Goal: Task Accomplishment & Management: Manage account settings

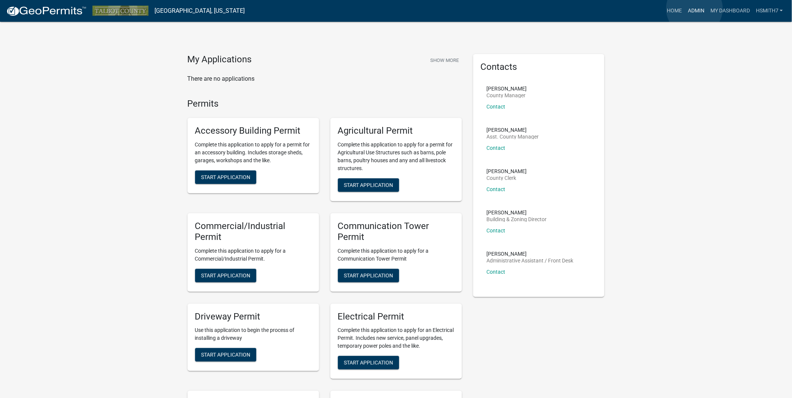
click at [694, 9] on link "Admin" at bounding box center [695, 11] width 23 height 14
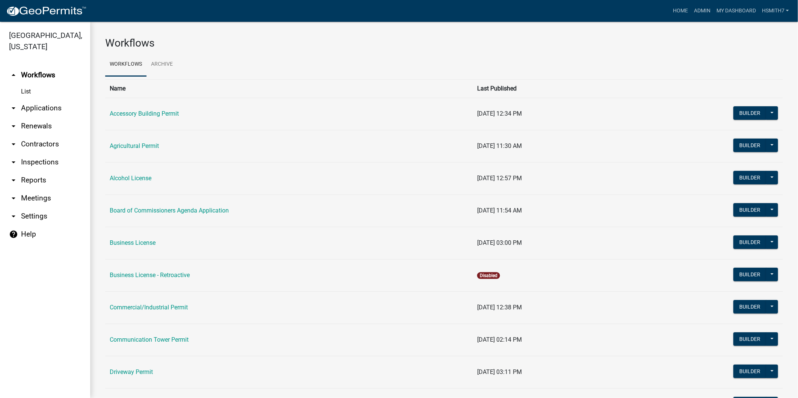
click at [38, 107] on link "arrow_drop_down Applications" at bounding box center [45, 108] width 90 height 18
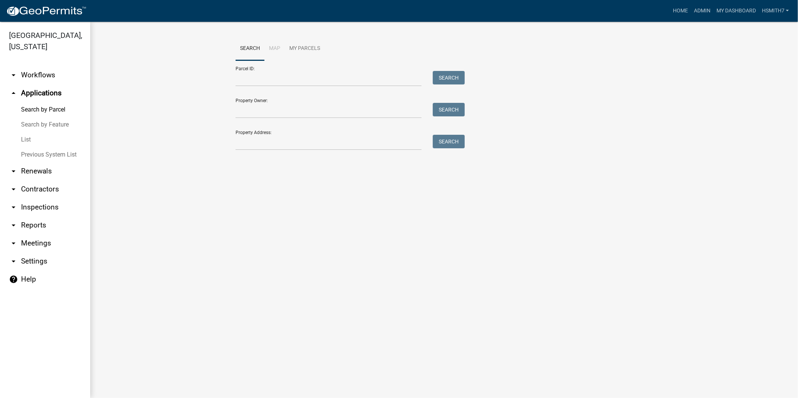
click at [24, 138] on link "List" at bounding box center [45, 139] width 90 height 15
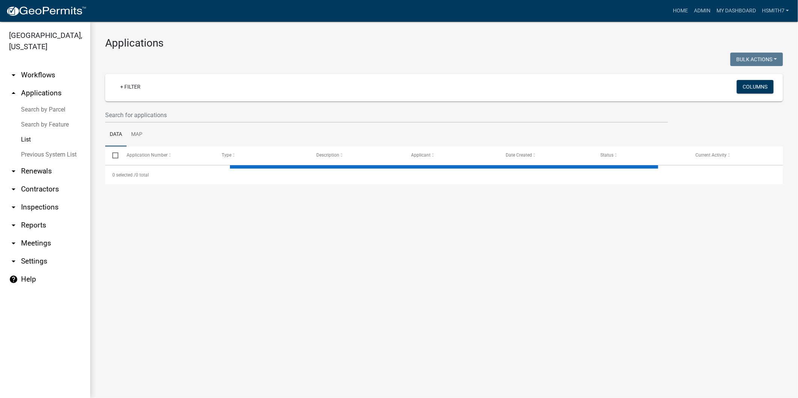
select select "3: 100"
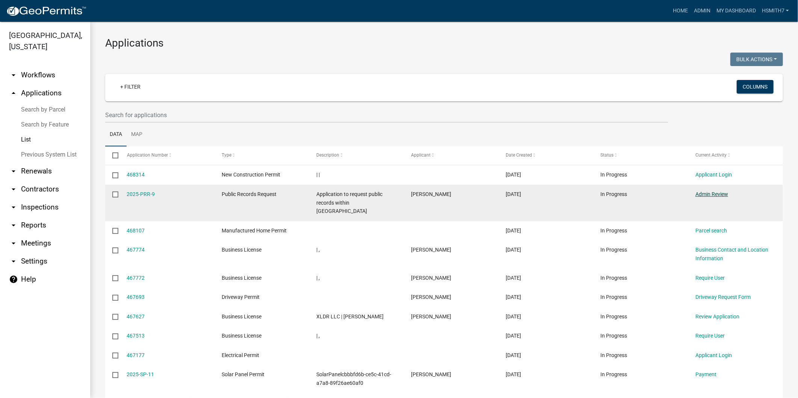
click at [718, 195] on link "Admin Review" at bounding box center [711, 194] width 33 height 6
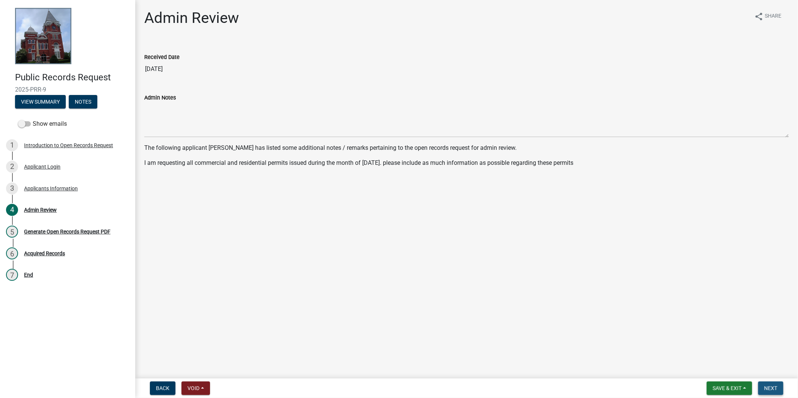
click at [777, 387] on span "Next" at bounding box center [770, 388] width 13 height 6
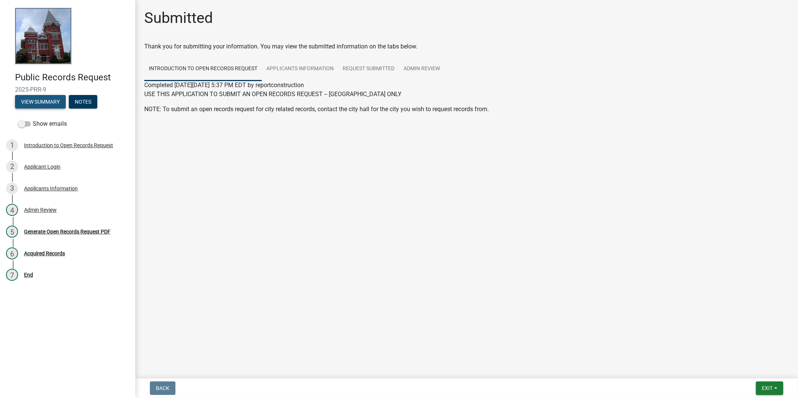
click at [41, 97] on button "View Summary" at bounding box center [40, 102] width 51 height 14
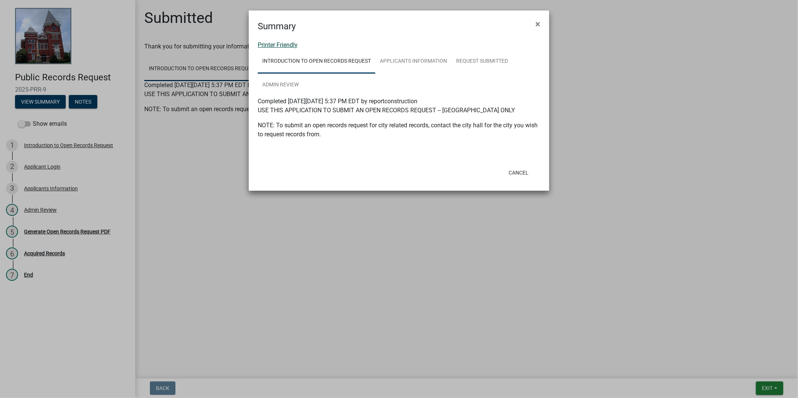
click at [267, 46] on link "Printer Friendly" at bounding box center [278, 44] width 40 height 7
click at [527, 172] on button "Cancel" at bounding box center [519, 173] width 32 height 14
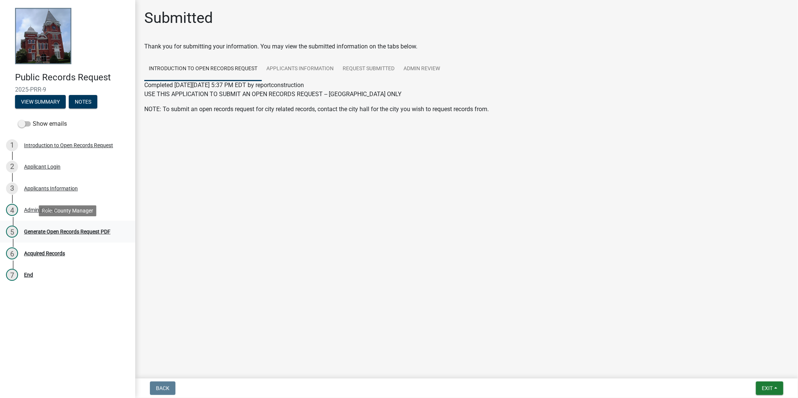
click at [101, 231] on div "Generate Open Records Request PDF" at bounding box center [67, 231] width 86 height 5
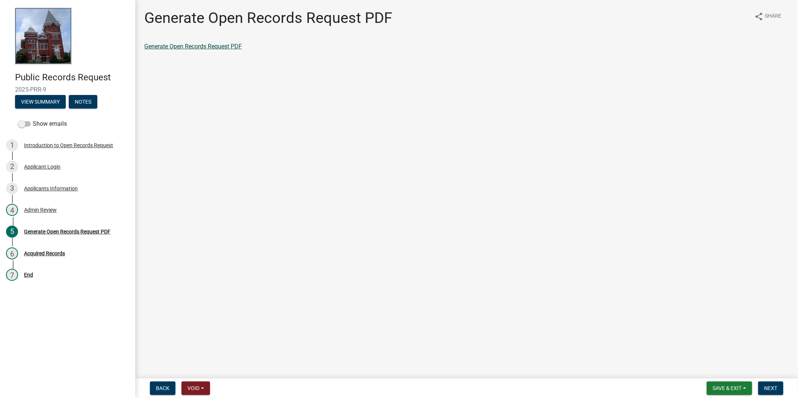
click at [223, 44] on link "Generate Open Records Request PDF" at bounding box center [193, 46] width 98 height 7
click at [42, 248] on div "6 Acquired Records" at bounding box center [64, 254] width 117 height 12
click at [44, 249] on div "6 Acquired Records" at bounding box center [64, 254] width 117 height 12
click at [776, 390] on span "Next" at bounding box center [770, 388] width 13 height 6
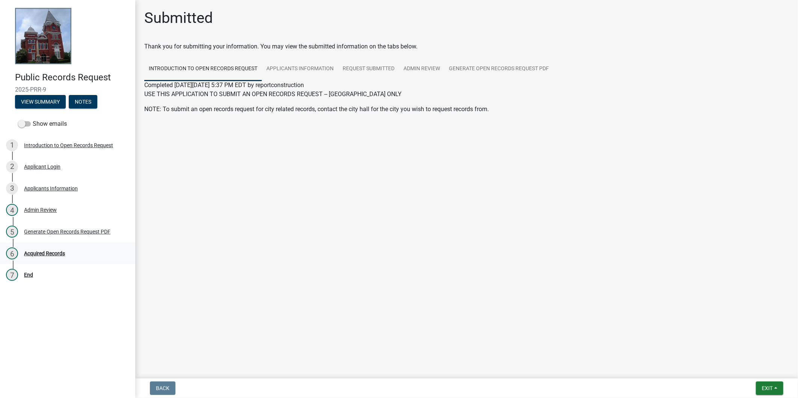
click at [54, 256] on div "Acquired Records" at bounding box center [44, 253] width 41 height 5
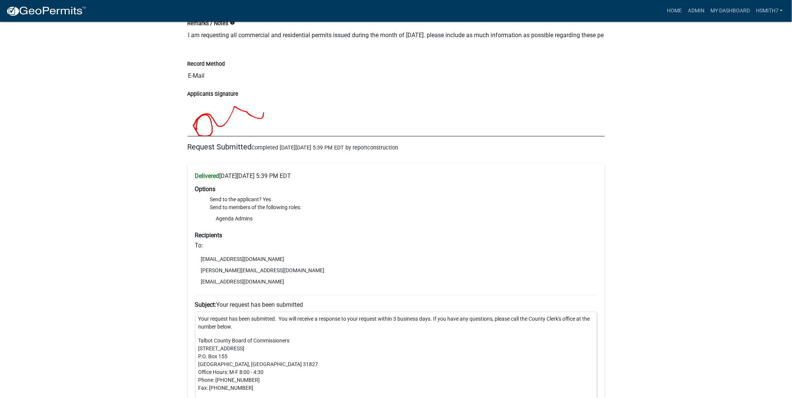
scroll to position [668, 0]
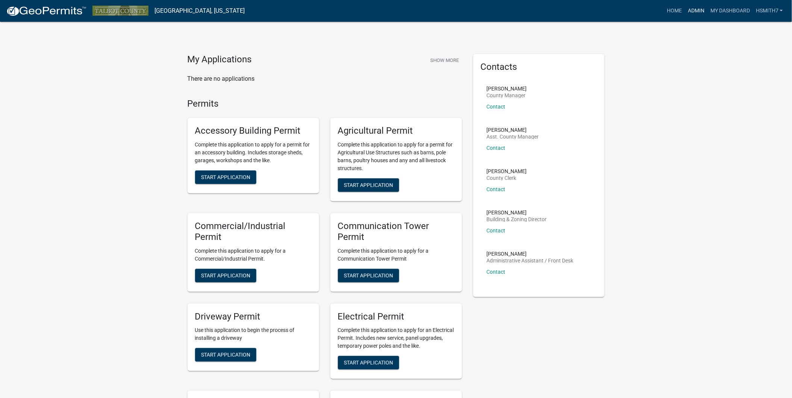
click at [701, 12] on link "Admin" at bounding box center [695, 11] width 23 height 14
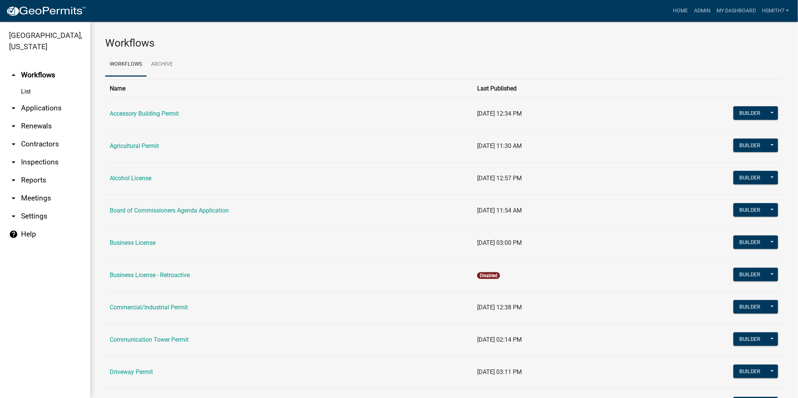
click at [43, 145] on link "arrow_drop_down Contractors" at bounding box center [45, 144] width 90 height 18
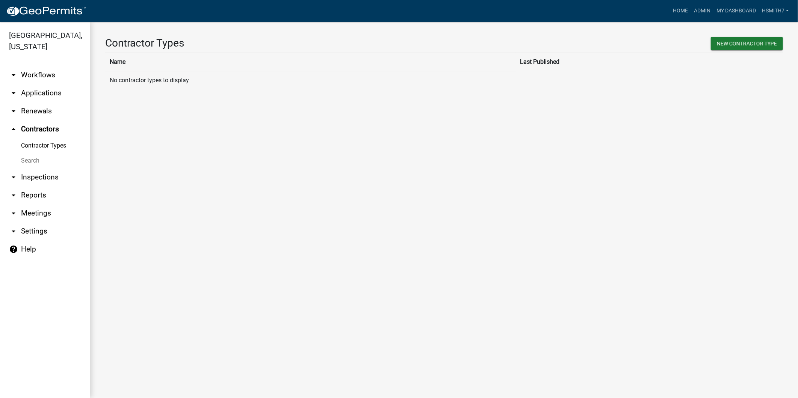
click at [35, 110] on link "arrow_drop_down Renewals" at bounding box center [45, 111] width 90 height 18
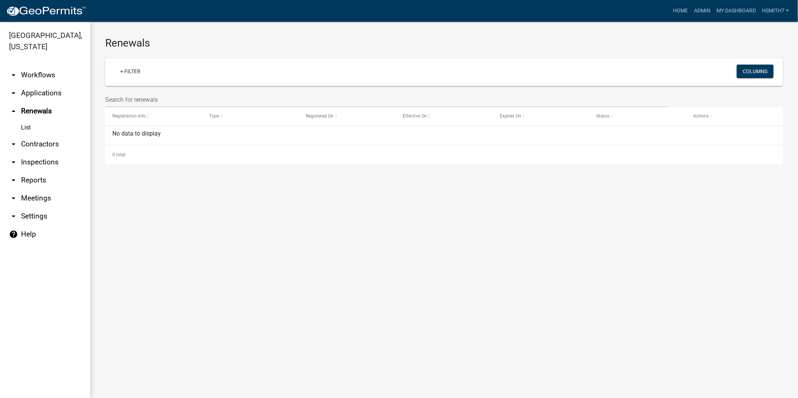
click at [39, 93] on link "arrow_drop_down Applications" at bounding box center [45, 93] width 90 height 18
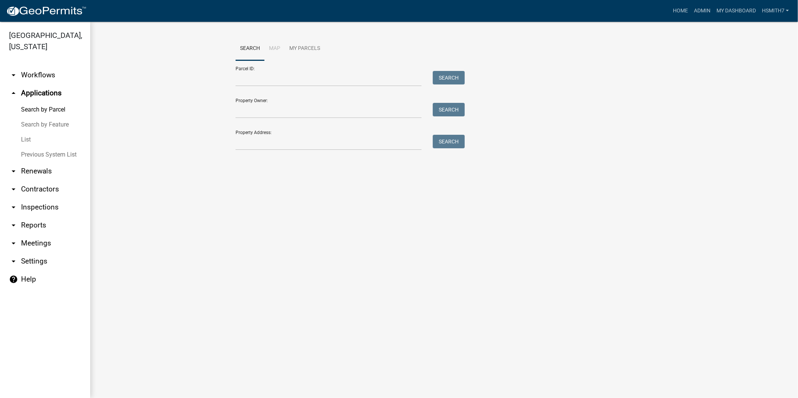
click at [27, 137] on link "List" at bounding box center [45, 139] width 90 height 15
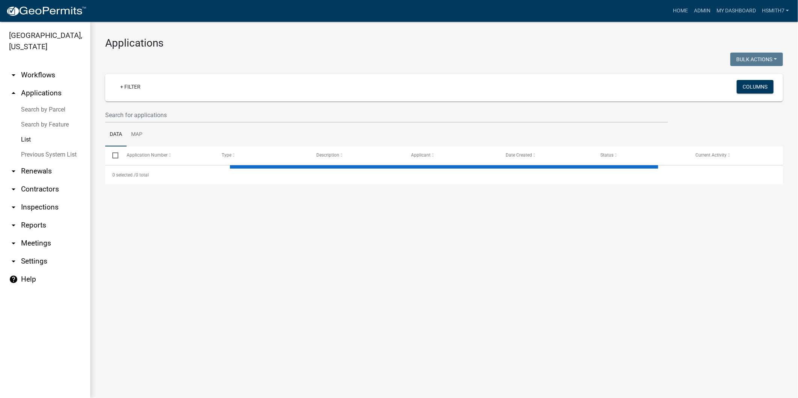
select select "3: 100"
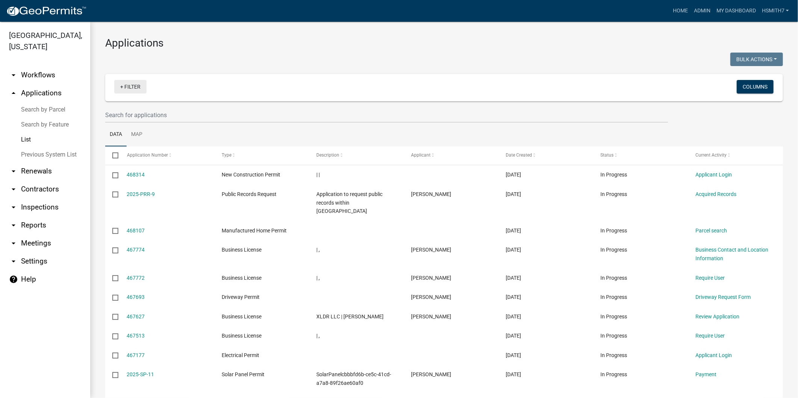
click at [130, 85] on link "+ Filter" at bounding box center [130, 87] width 32 height 14
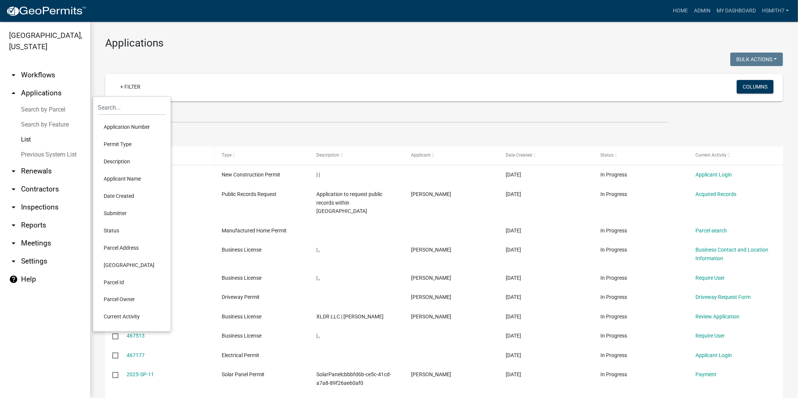
click at [129, 150] on li "Permit Type" at bounding box center [132, 144] width 69 height 17
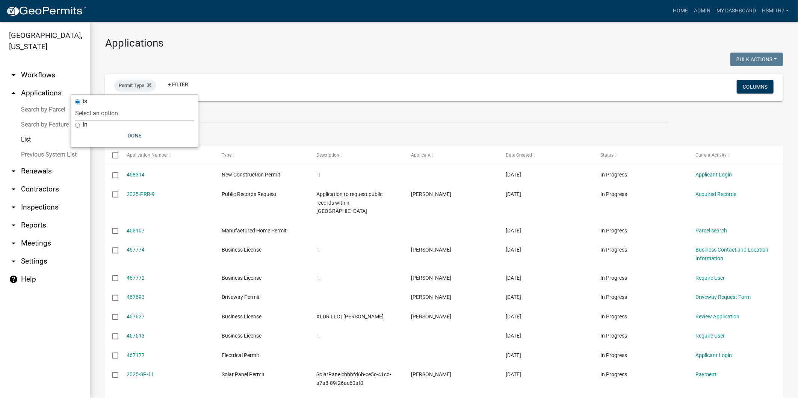
click at [82, 123] on div "in" at bounding box center [134, 125] width 119 height 8
click at [86, 124] on label "in" at bounding box center [85, 125] width 5 height 6
click at [80, 124] on input "in" at bounding box center [77, 125] width 5 height 5
radio input "true"
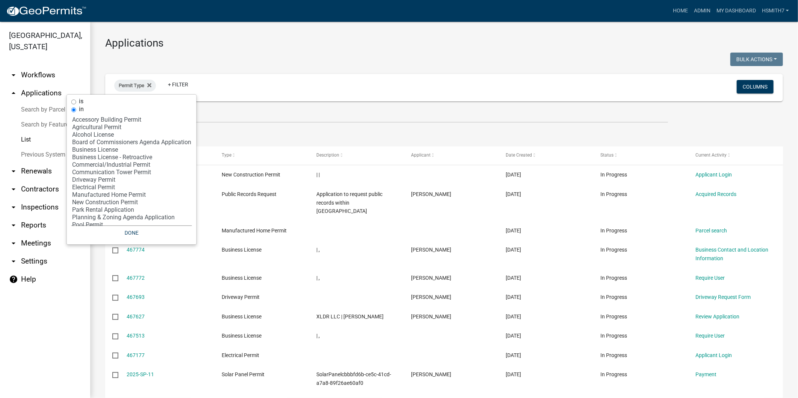
select select "7: 'f65475f6-f532-4efb-8870-83598cb024bf'"
click at [122, 166] on option "Commercial/Industrial Permit" at bounding box center [131, 165] width 121 height 8
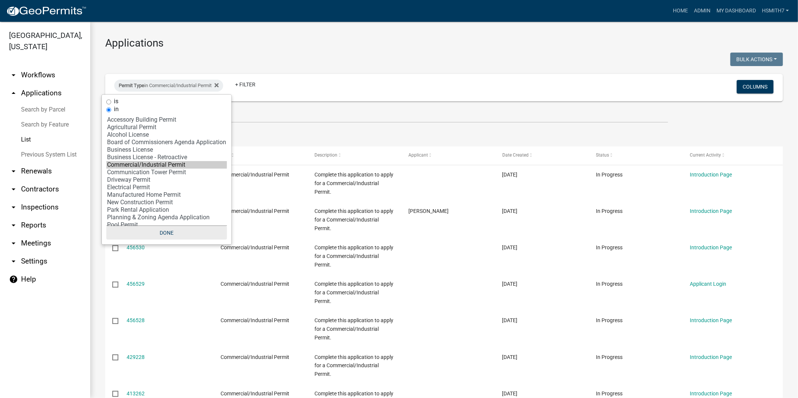
click at [167, 234] on button "Done" at bounding box center [166, 233] width 121 height 14
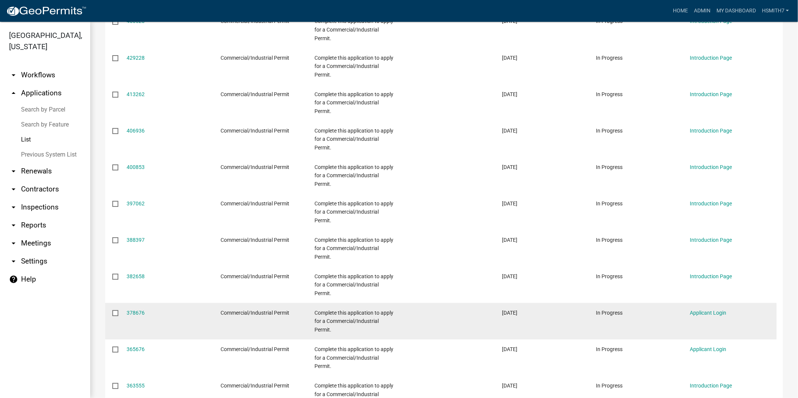
scroll to position [334, 0]
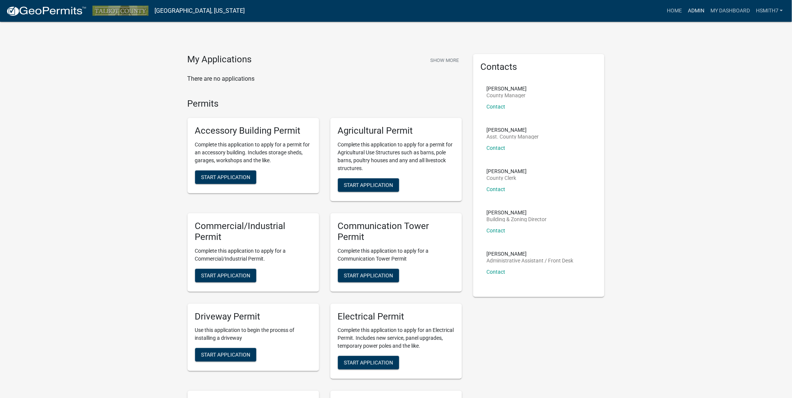
click at [695, 8] on link "Admin" at bounding box center [695, 11] width 23 height 14
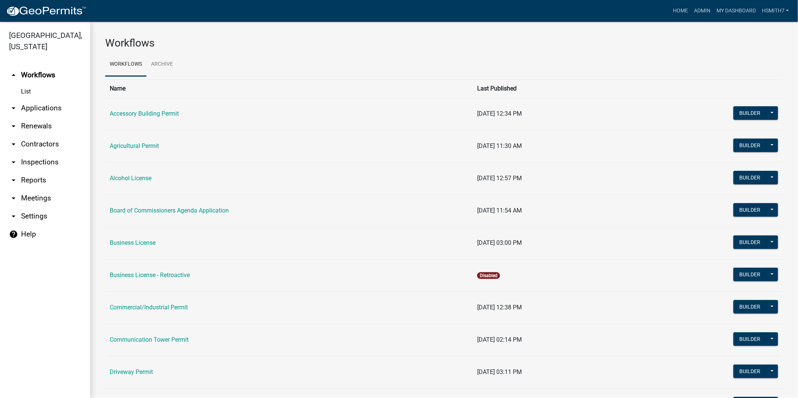
click at [27, 107] on link "arrow_drop_down Applications" at bounding box center [45, 108] width 90 height 18
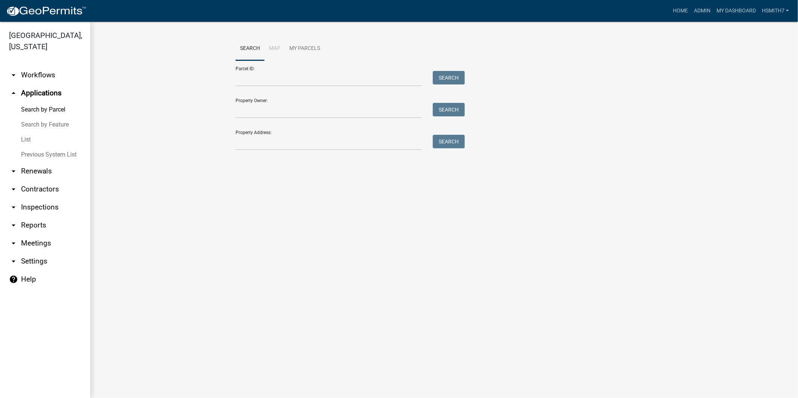
click at [23, 139] on link "List" at bounding box center [45, 139] width 90 height 15
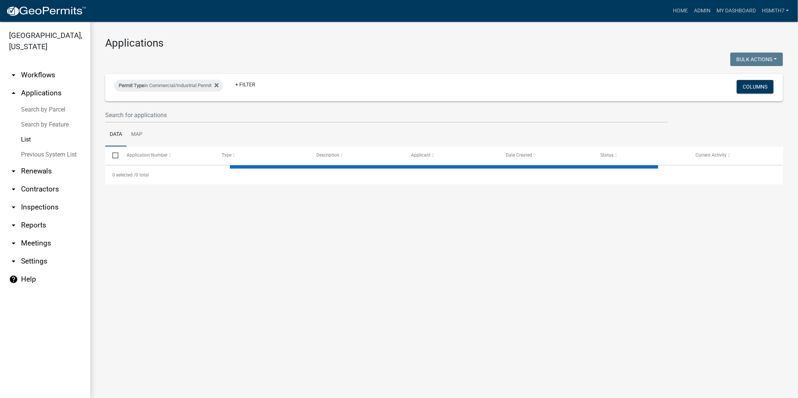
select select "3: 100"
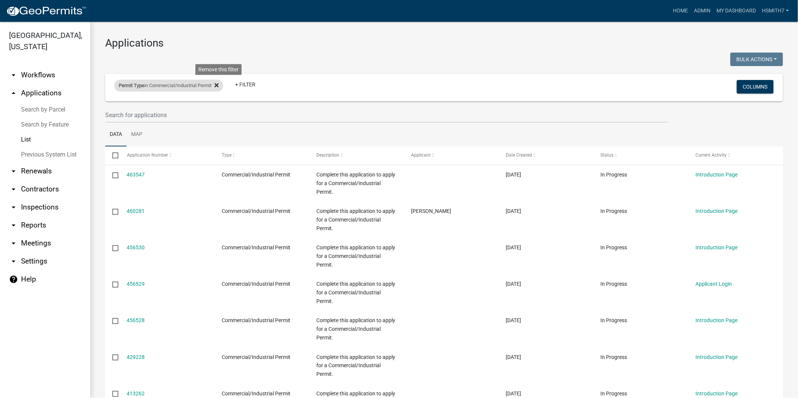
click at [219, 87] on icon at bounding box center [217, 85] width 4 height 4
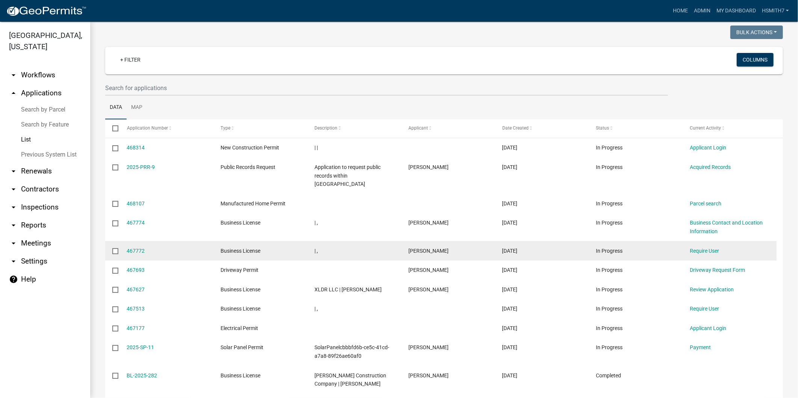
scroll to position [42, 0]
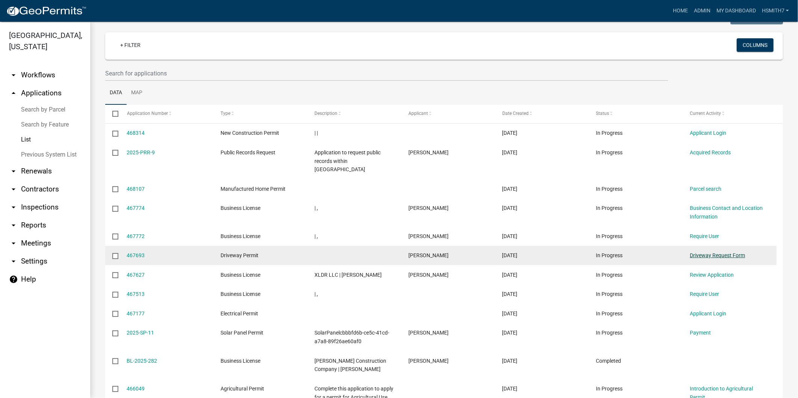
click at [715, 252] on link "Driveway Request Form" at bounding box center [717, 255] width 55 height 6
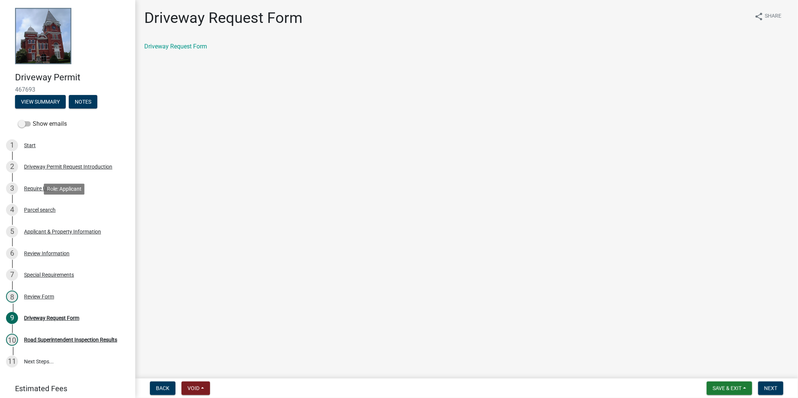
click at [62, 207] on div "4 Parcel search" at bounding box center [64, 210] width 117 height 12
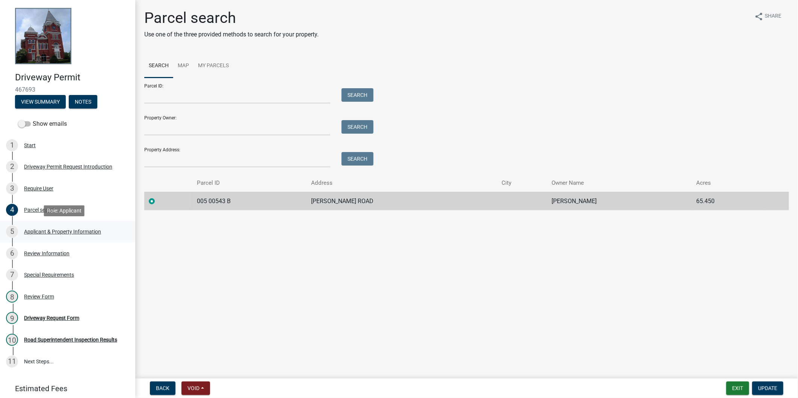
click at [64, 226] on div "5 Applicant & Property Information" at bounding box center [64, 232] width 117 height 12
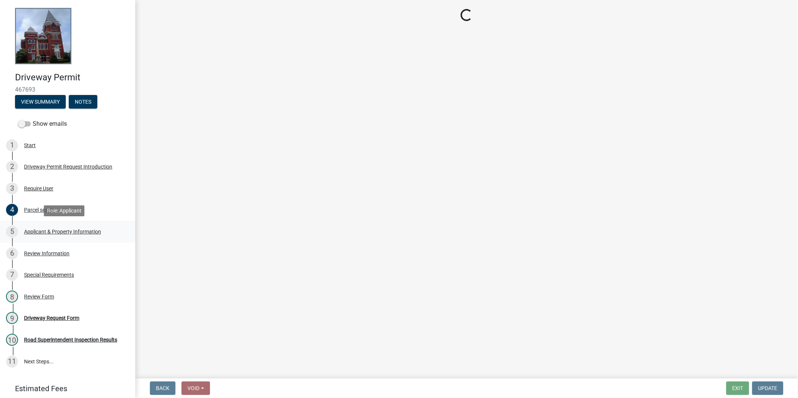
select select "c602aaab-e800-4d9c-b338-b796079a1e8d"
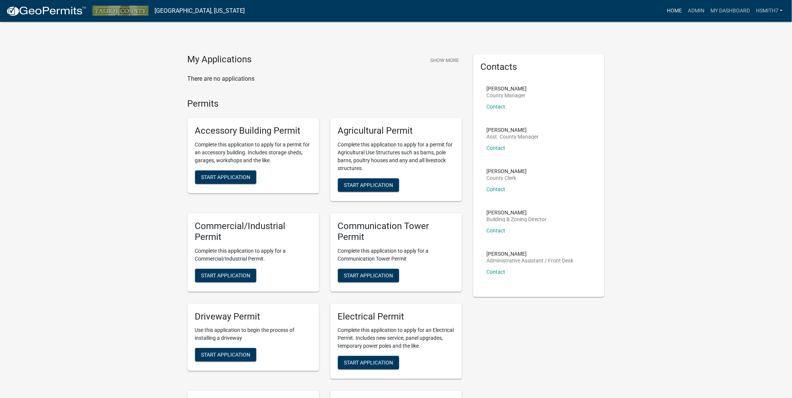
click at [683, 14] on link "Home" at bounding box center [673, 11] width 21 height 14
click at [687, 6] on link "Admin" at bounding box center [695, 11] width 23 height 14
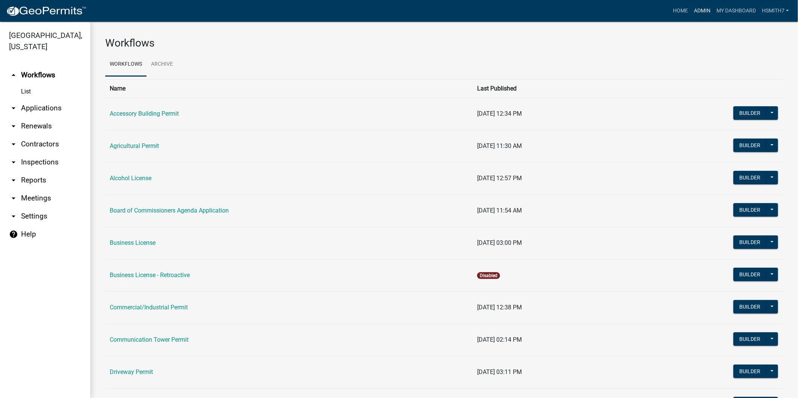
click at [694, 11] on link "Admin" at bounding box center [702, 11] width 23 height 14
click at [701, 11] on link "Admin" at bounding box center [702, 11] width 23 height 14
click at [27, 107] on link "arrow_drop_down Applications" at bounding box center [45, 108] width 90 height 18
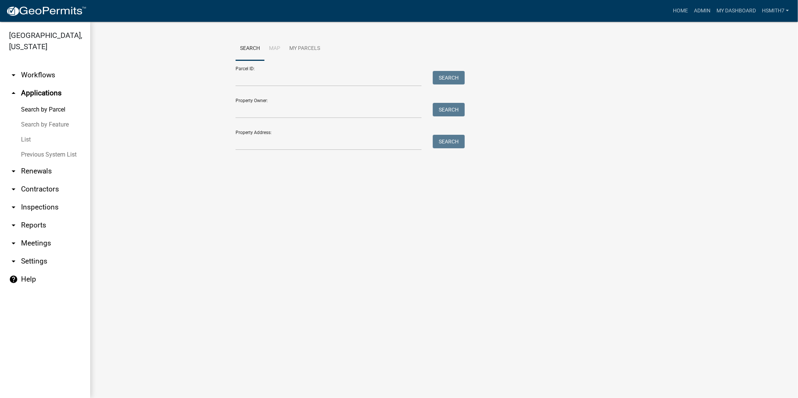
click at [20, 139] on link "List" at bounding box center [45, 139] width 90 height 15
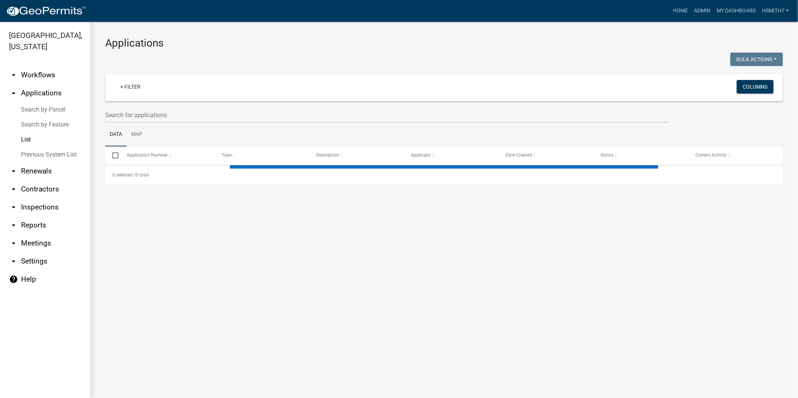
select select "3: 100"
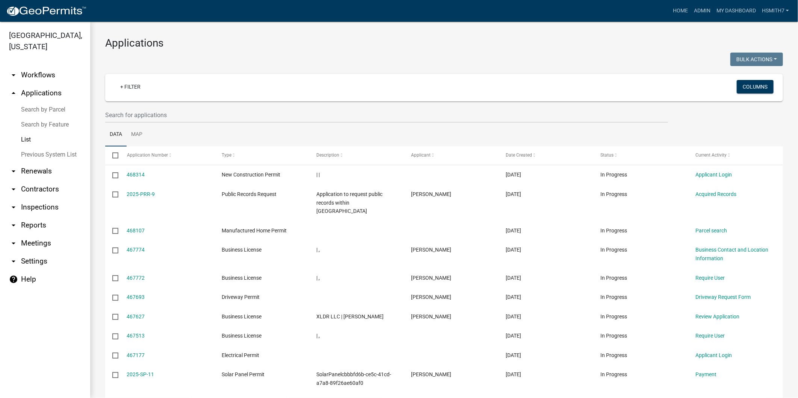
click at [230, 126] on ul "Data Map" at bounding box center [444, 135] width 678 height 24
drag, startPoint x: 223, startPoint y: 117, endPoint x: 216, endPoint y: 119, distance: 6.7
click at [222, 117] on input "text" at bounding box center [386, 114] width 563 height 15
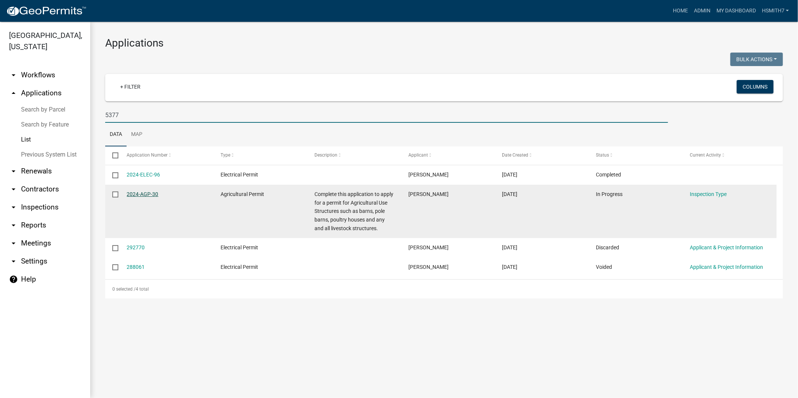
type input "5377"
click at [148, 196] on link "2024-AGP-30" at bounding box center [143, 194] width 32 height 6
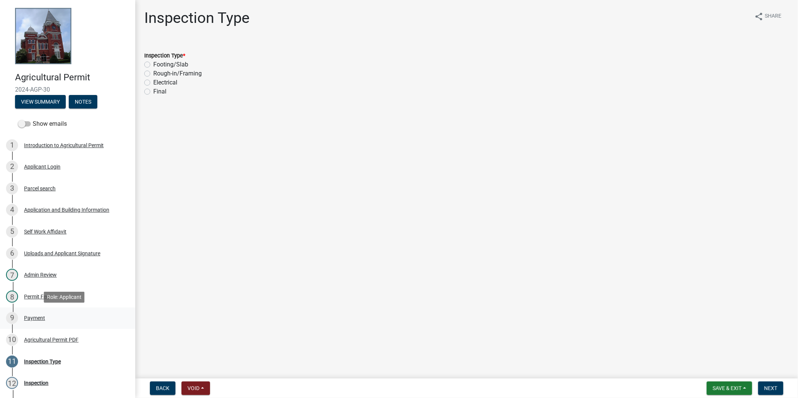
click at [51, 308] on link "9 Payment" at bounding box center [67, 319] width 135 height 22
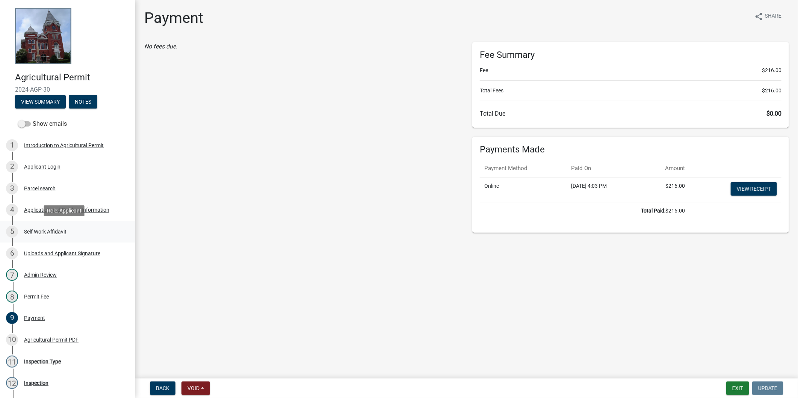
click at [65, 230] on div "Self Work Affidavit" at bounding box center [45, 231] width 42 height 5
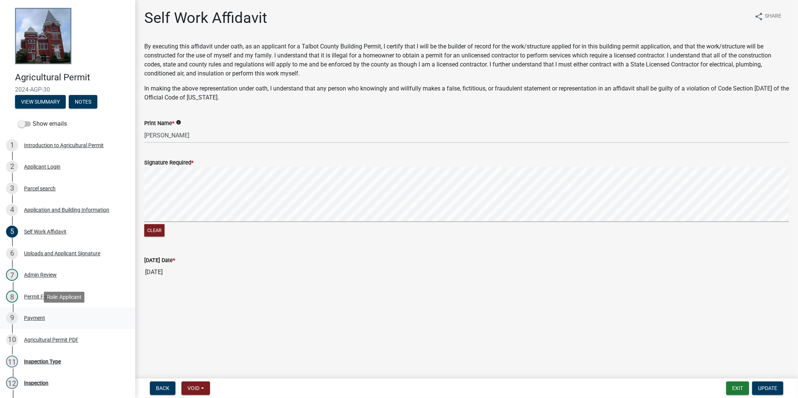
click at [38, 317] on div "Payment" at bounding box center [34, 318] width 21 height 5
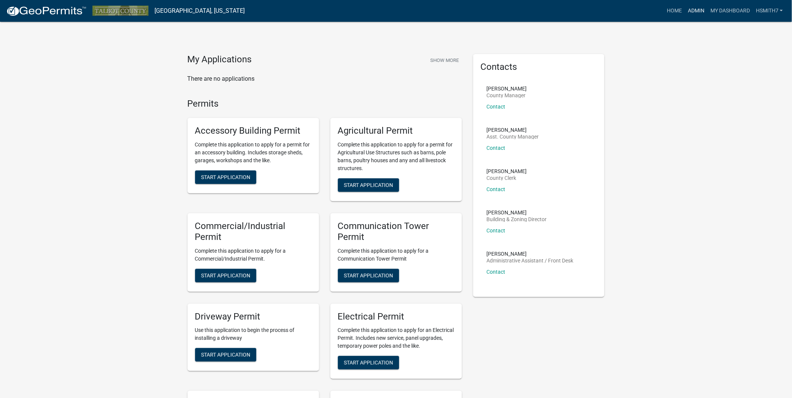
click at [699, 11] on link "Admin" at bounding box center [695, 11] width 23 height 14
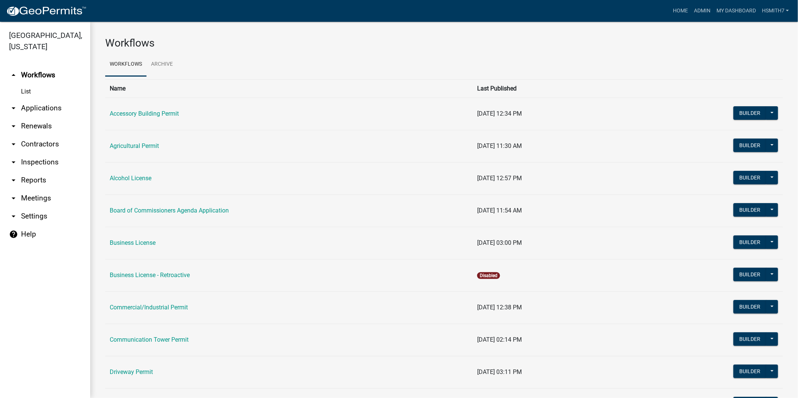
click at [40, 107] on link "arrow_drop_down Applications" at bounding box center [45, 108] width 90 height 18
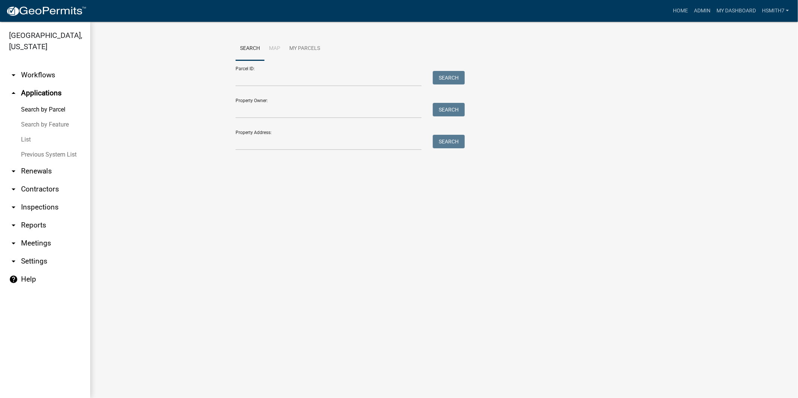
click at [26, 136] on link "List" at bounding box center [45, 139] width 90 height 15
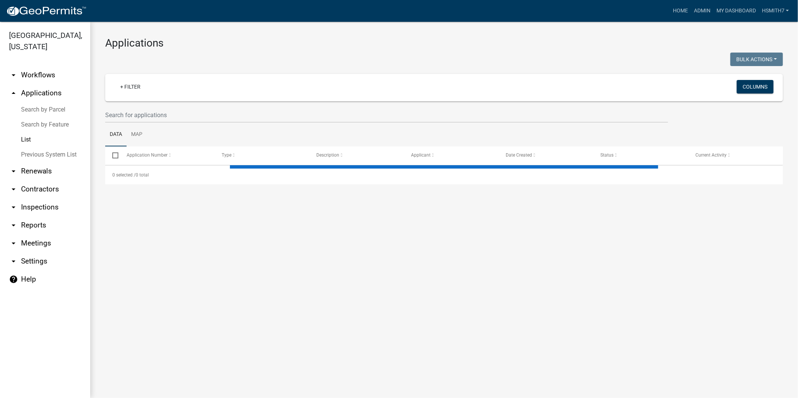
select select "3: 100"
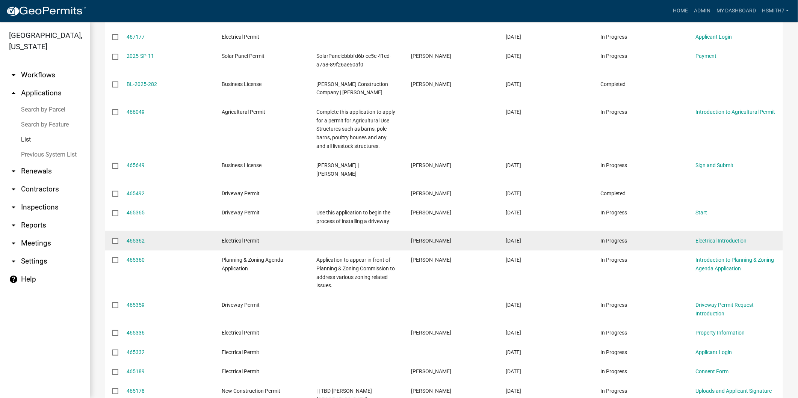
scroll to position [334, 0]
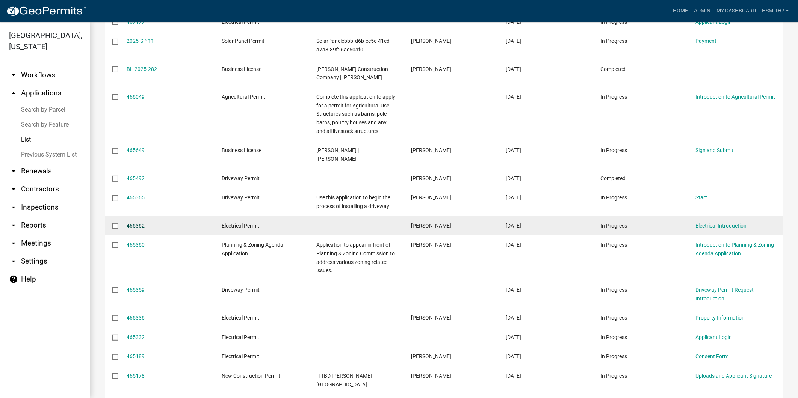
click at [133, 223] on link "465362" at bounding box center [136, 226] width 18 height 6
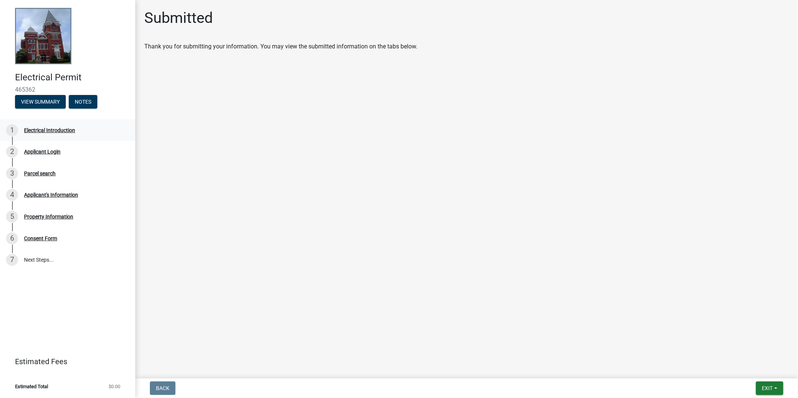
click at [62, 131] on div "Electrical Introduction" at bounding box center [49, 130] width 51 height 5
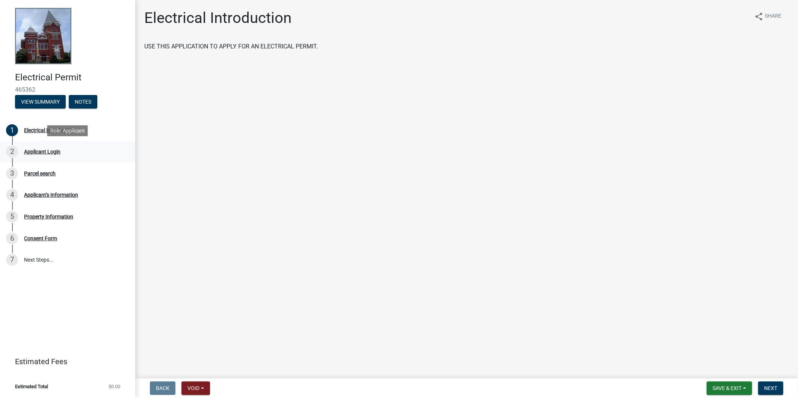
click at [62, 152] on div "2 Applicant Login" at bounding box center [64, 152] width 117 height 12
click at [62, 154] on div "2 Applicant Login" at bounding box center [64, 152] width 117 height 12
click at [57, 176] on div "3 Parcel search" at bounding box center [64, 174] width 117 height 12
click at [768, 385] on span "Next" at bounding box center [770, 388] width 13 height 6
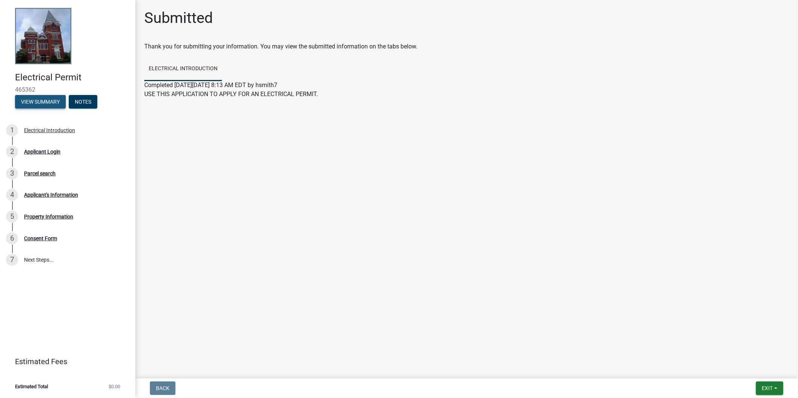
click at [30, 97] on button "View Summary" at bounding box center [40, 102] width 51 height 14
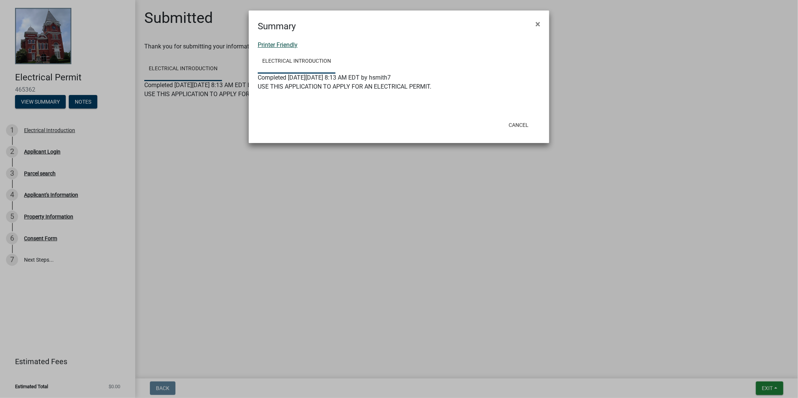
click at [292, 44] on link "Printer Friendly" at bounding box center [278, 44] width 40 height 7
click at [535, 22] on button "×" at bounding box center [537, 24] width 17 height 21
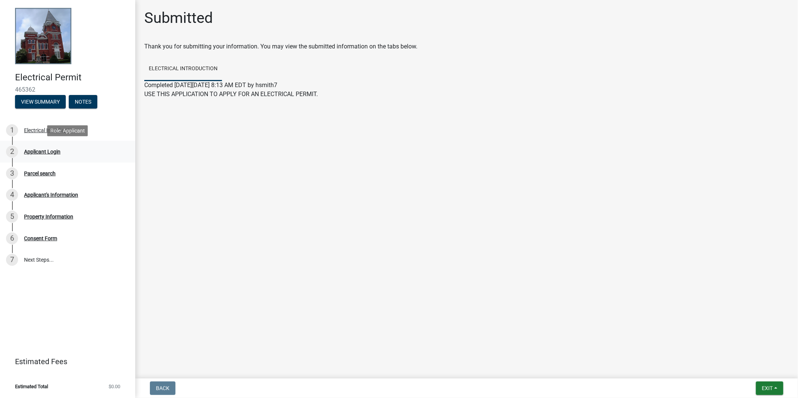
click at [70, 160] on link "2 Applicant Login" at bounding box center [67, 152] width 135 height 22
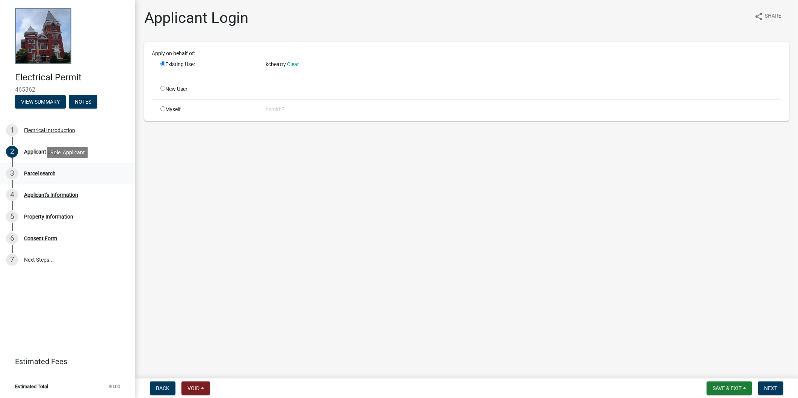
click at [71, 170] on div "3 Parcel search" at bounding box center [64, 174] width 117 height 12
click at [72, 170] on div "3 Parcel search" at bounding box center [64, 174] width 117 height 12
click at [29, 172] on div "Parcel search" at bounding box center [40, 173] width 32 height 5
click at [774, 391] on span "Next" at bounding box center [770, 388] width 13 height 6
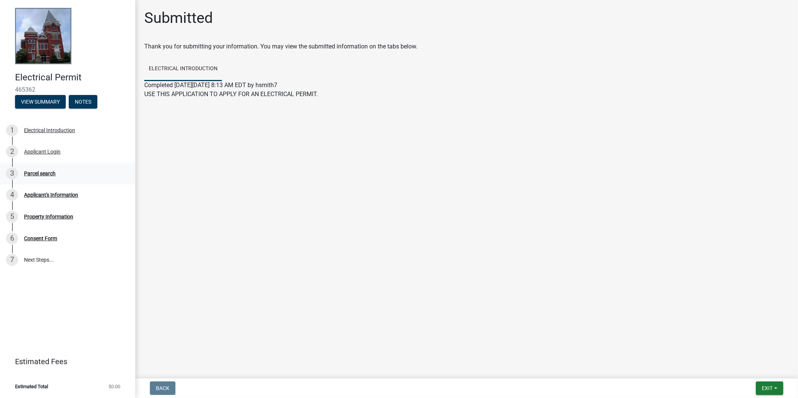
click at [73, 171] on div "3 Parcel search" at bounding box center [64, 174] width 117 height 12
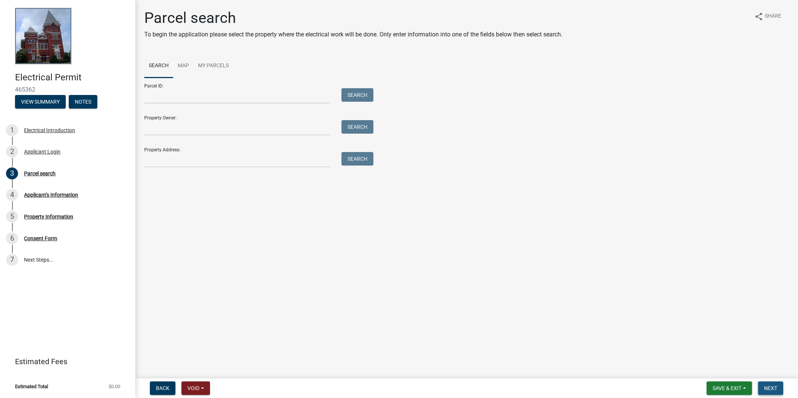
click at [775, 386] on span "Next" at bounding box center [770, 388] width 13 height 6
click at [45, 191] on div "4 Applicant's Information" at bounding box center [64, 195] width 117 height 12
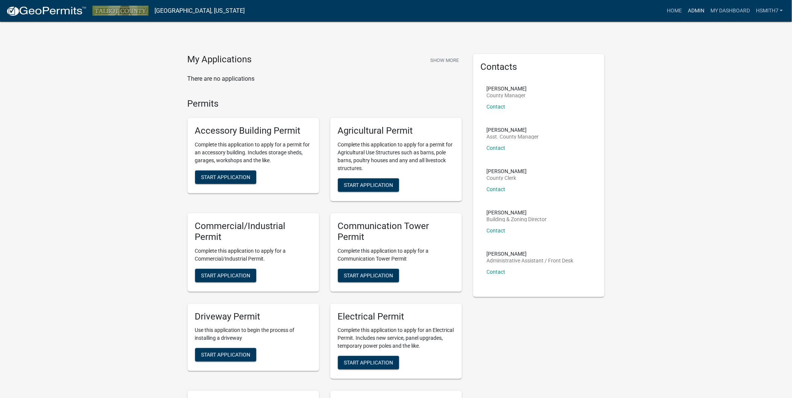
click at [700, 13] on link "Admin" at bounding box center [695, 11] width 23 height 14
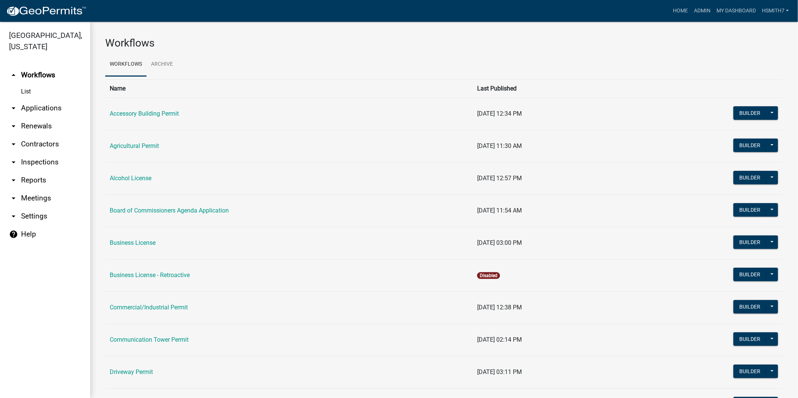
click at [54, 110] on link "arrow_drop_down Applications" at bounding box center [45, 108] width 90 height 18
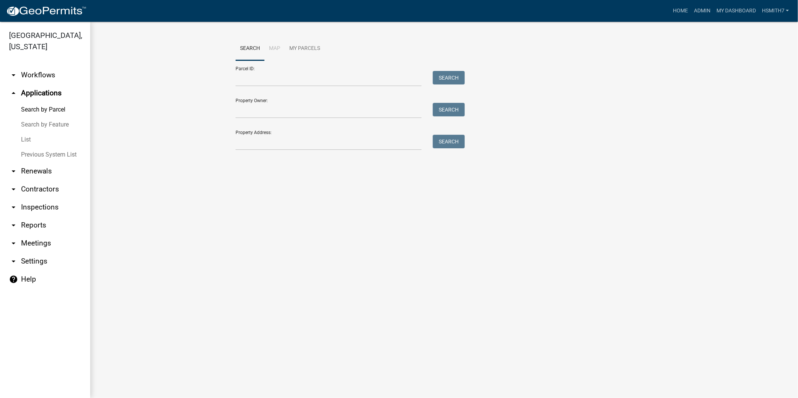
click at [20, 138] on link "List" at bounding box center [45, 139] width 90 height 15
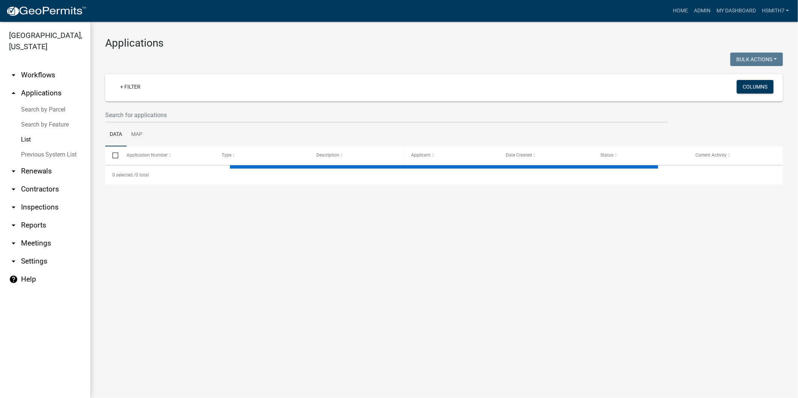
select select "3: 100"
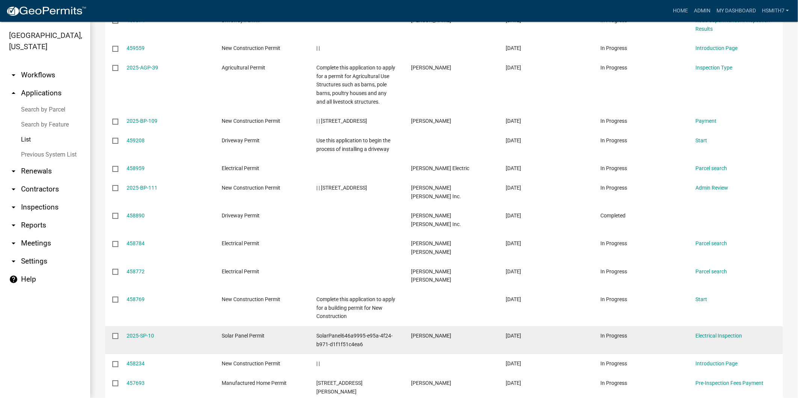
scroll to position [1336, 0]
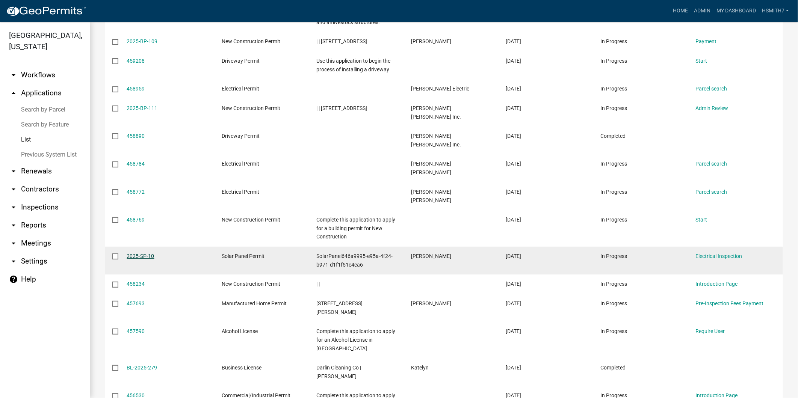
click at [148, 253] on link "2025-SP-10" at bounding box center [140, 256] width 27 height 6
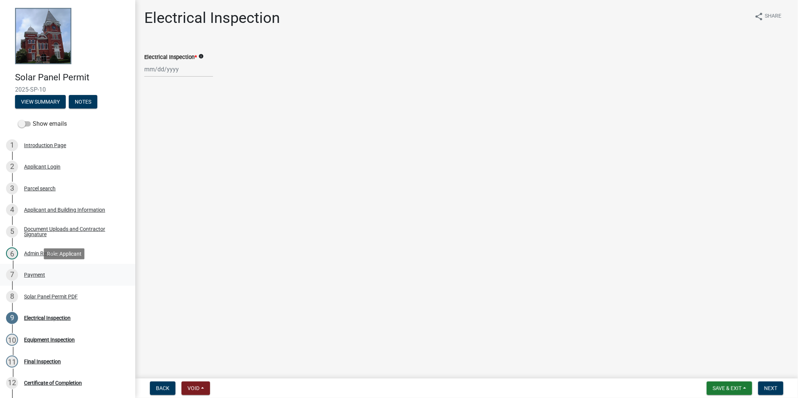
click at [44, 278] on div "7 Payment" at bounding box center [64, 275] width 117 height 12
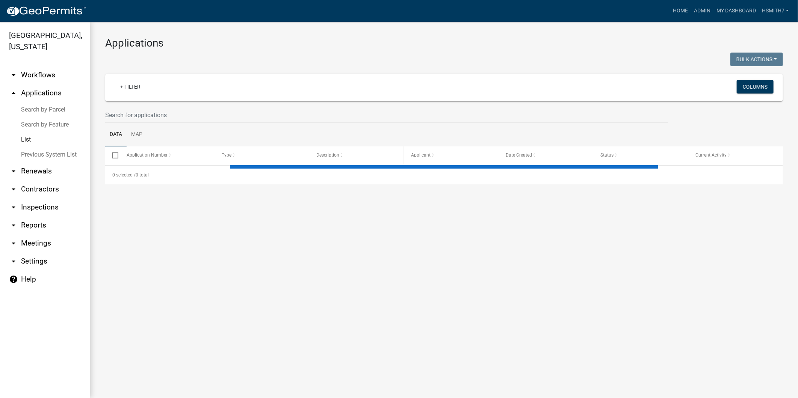
select select "3: 100"
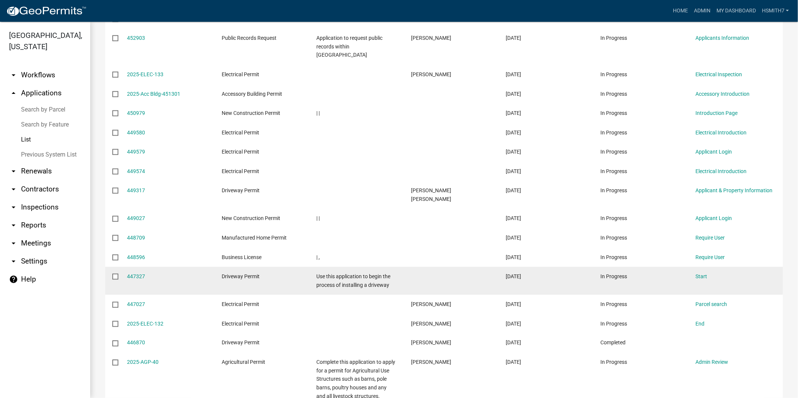
scroll to position [2377, 0]
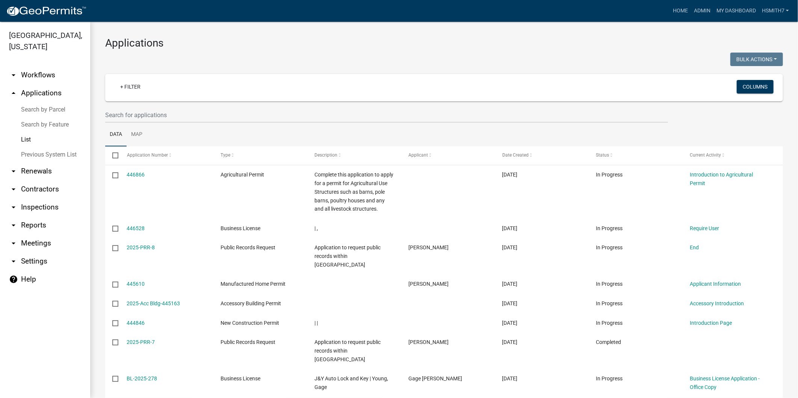
click at [405, 100] on div "+ Filter Columns" at bounding box center [444, 87] width 671 height 27
click at [410, 106] on wm-filter-builder "+ Filter Columns" at bounding box center [444, 98] width 678 height 49
drag, startPoint x: 413, startPoint y: 113, endPoint x: 414, endPoint y: 118, distance: 4.5
click at [414, 119] on input "text" at bounding box center [386, 114] width 563 height 15
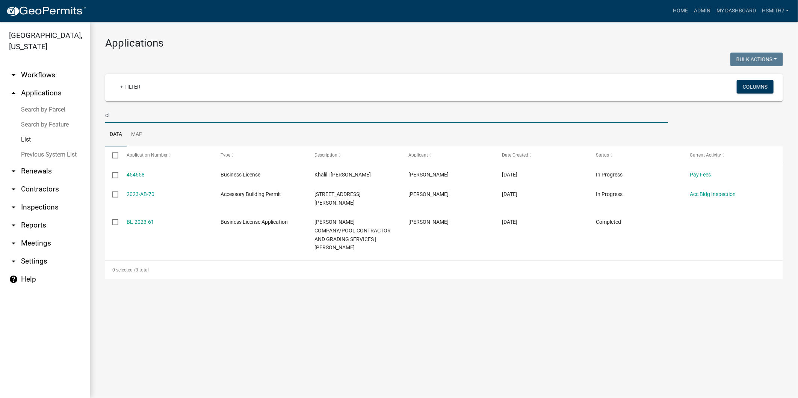
type input "c"
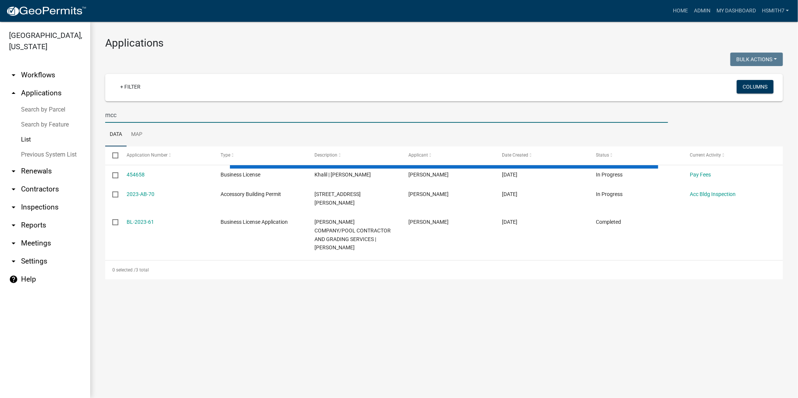
type input "mccs"
select select "3: 100"
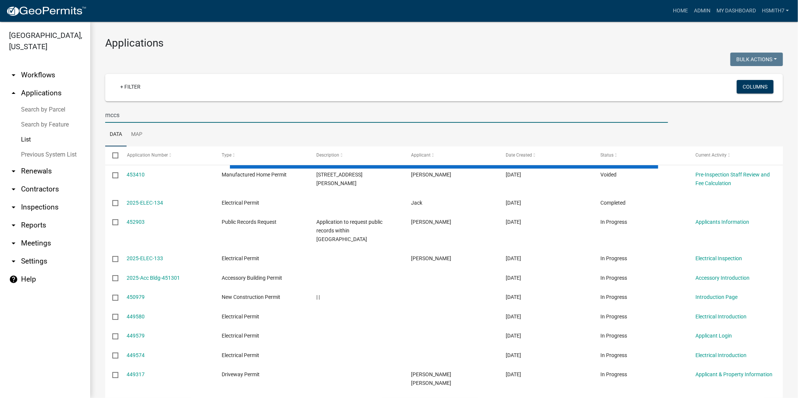
type input "mcc"
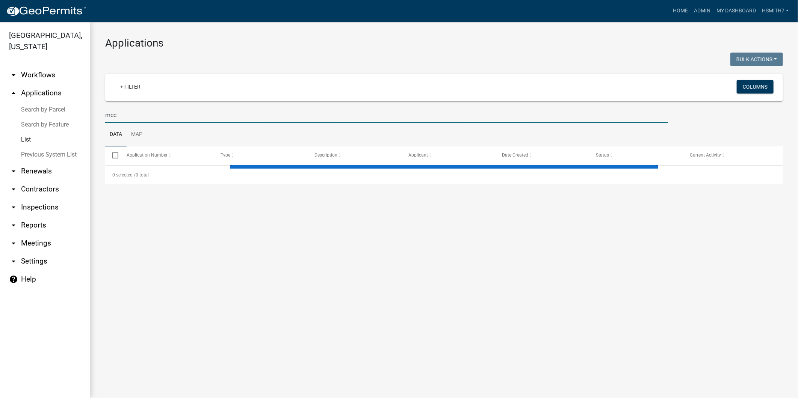
select select "3: 100"
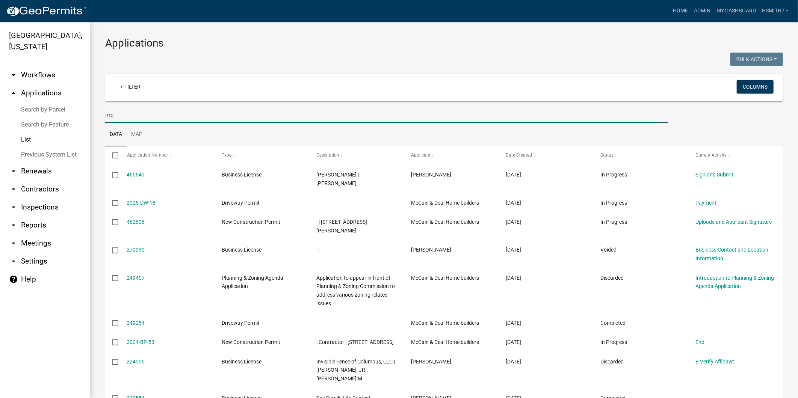
type input "m"
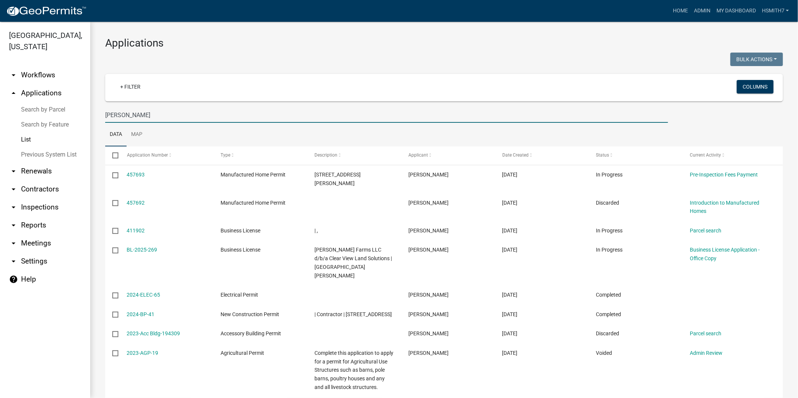
drag, startPoint x: 150, startPoint y: 115, endPoint x: 89, endPoint y: 106, distance: 61.5
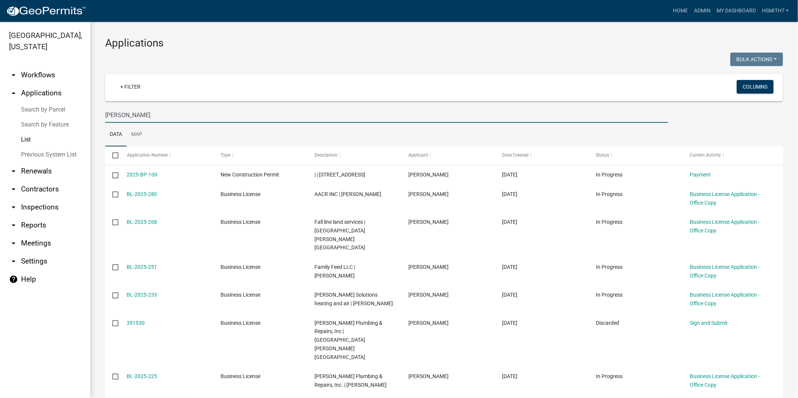
drag, startPoint x: 146, startPoint y: 114, endPoint x: 66, endPoint y: 106, distance: 80.4
click at [69, 107] on div "Talbot County, Georgia arrow_drop_down Workflows List arrow_drop_up Application…" at bounding box center [399, 210] width 798 height 376
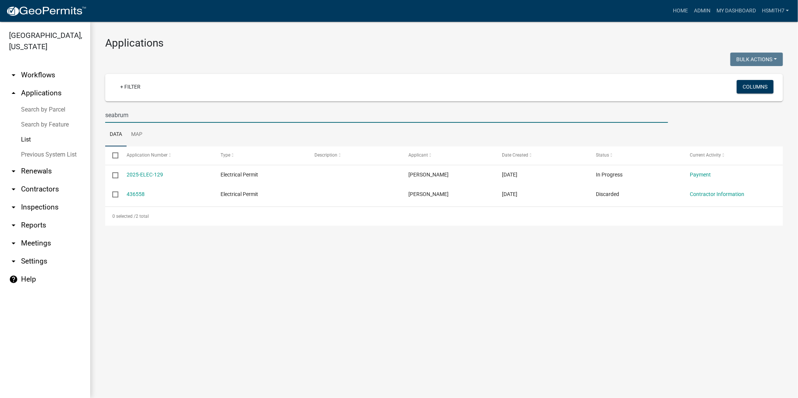
drag, startPoint x: 131, startPoint y: 107, endPoint x: 8, endPoint y: 100, distance: 123.1
click at [14, 102] on div "Talbot County, Georgia arrow_drop_down Workflows List arrow_drop_up Application…" at bounding box center [399, 210] width 798 height 376
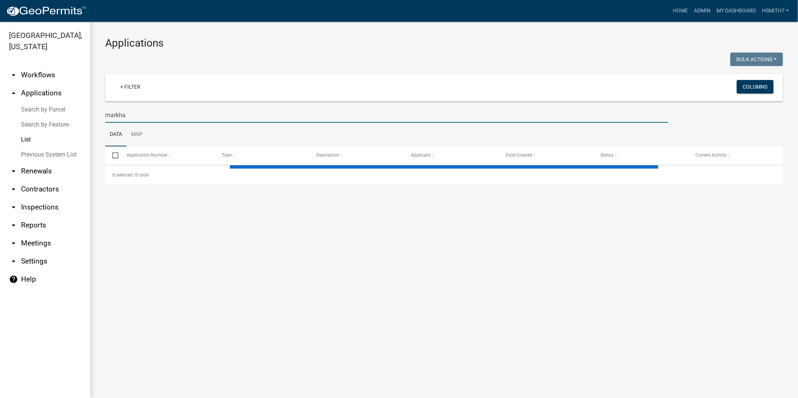
type input "markham"
select select "3: 100"
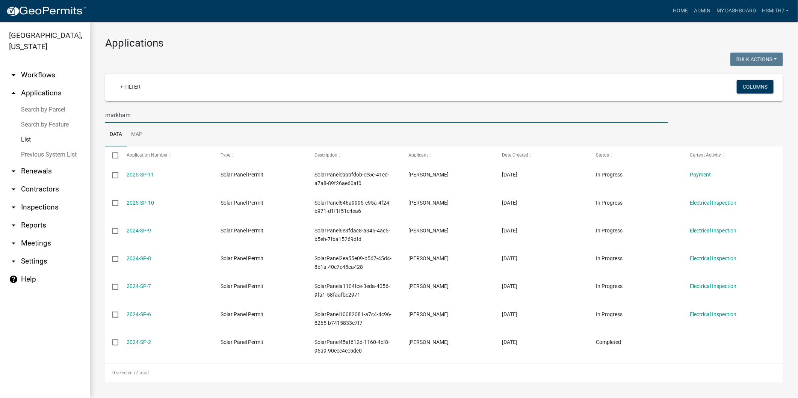
drag, startPoint x: 141, startPoint y: 118, endPoint x: 31, endPoint y: 100, distance: 111.6
click at [62, 111] on div "Talbot County, Georgia arrow_drop_down Workflows List arrow_drop_up Application…" at bounding box center [399, 210] width 798 height 376
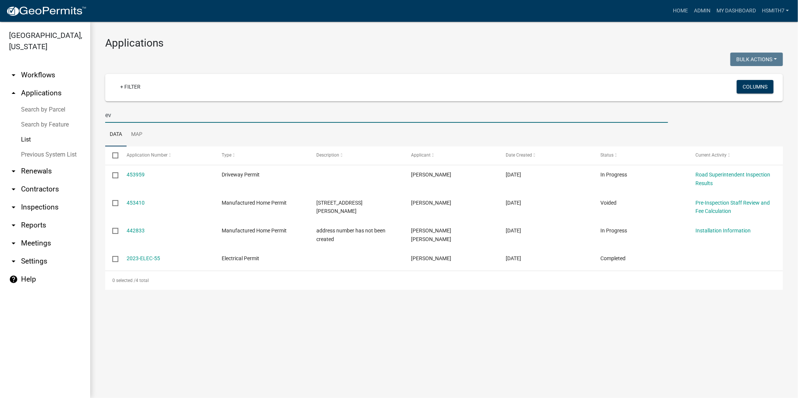
type input "e"
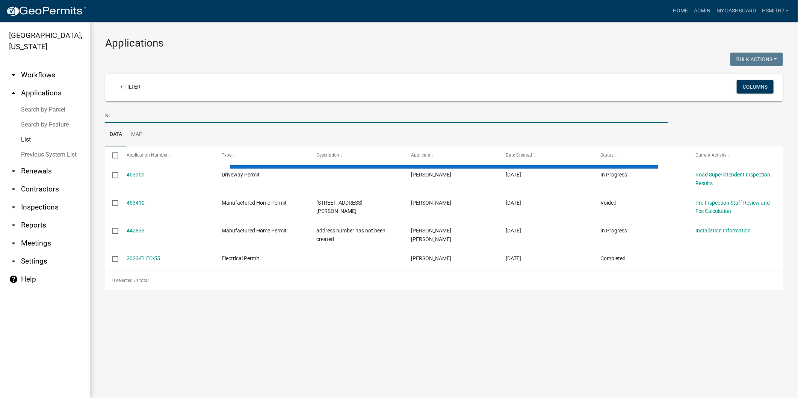
type input "kta"
select select "3: 100"
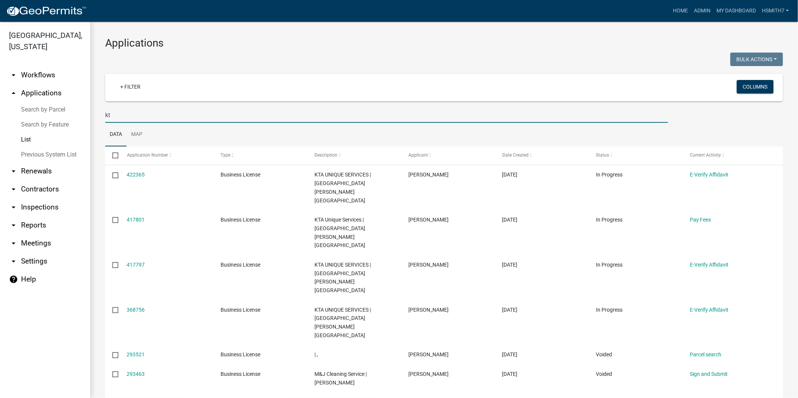
type input "k"
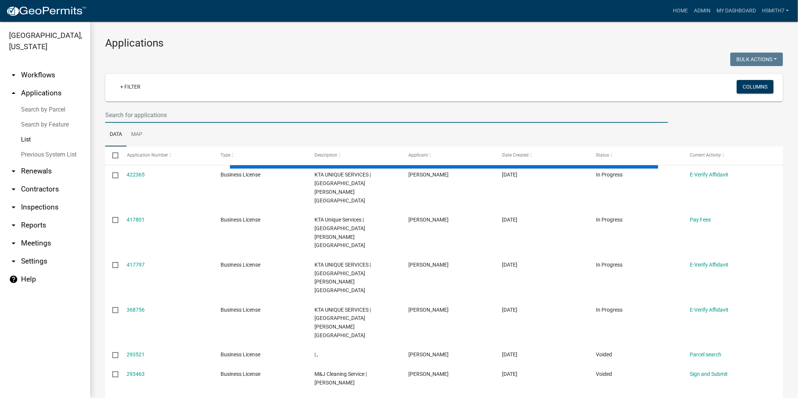
select select "3: 100"
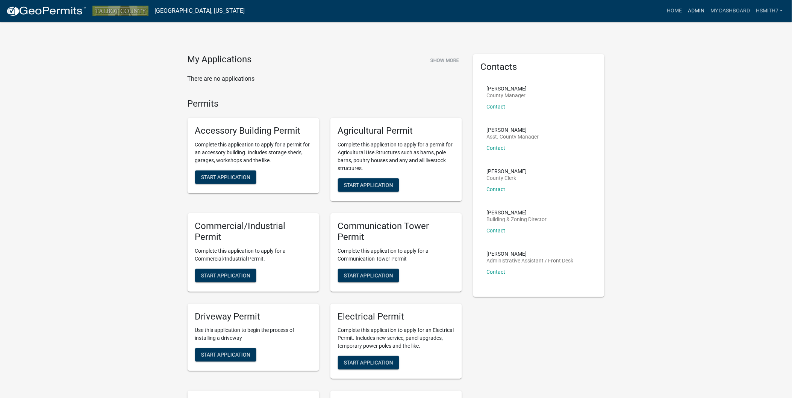
click at [696, 12] on link "Admin" at bounding box center [695, 11] width 23 height 14
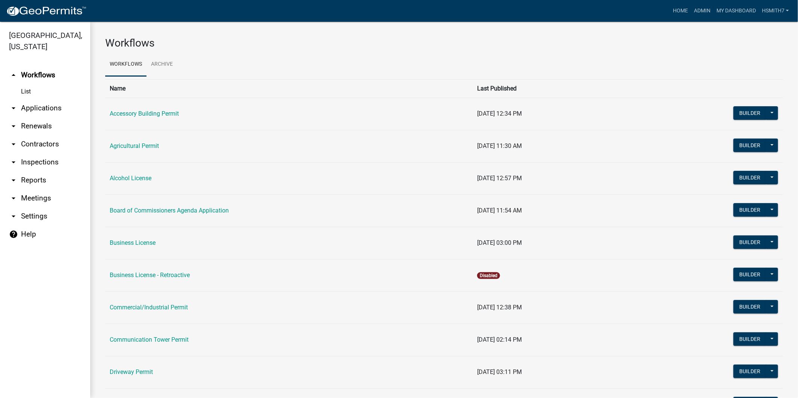
click at [31, 107] on link "arrow_drop_down Applications" at bounding box center [45, 108] width 90 height 18
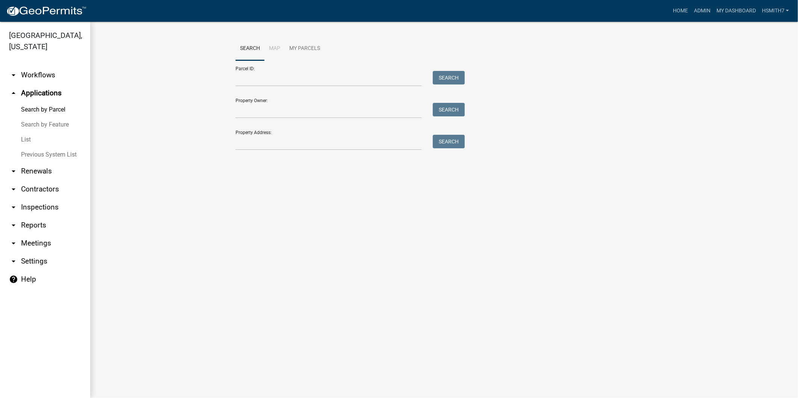
click at [31, 134] on link "List" at bounding box center [45, 139] width 90 height 15
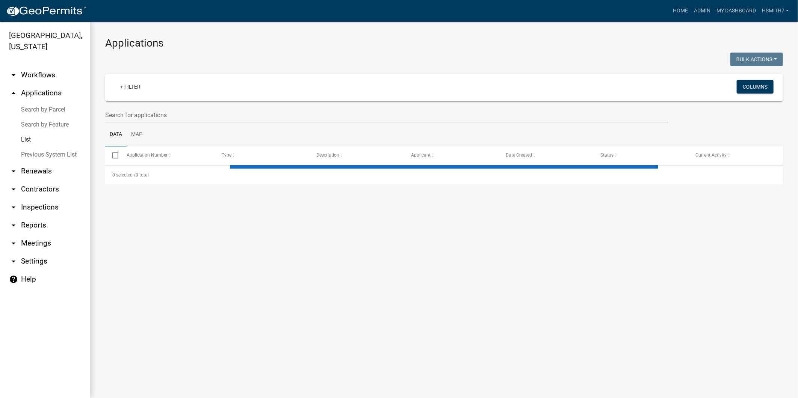
select select "3: 100"
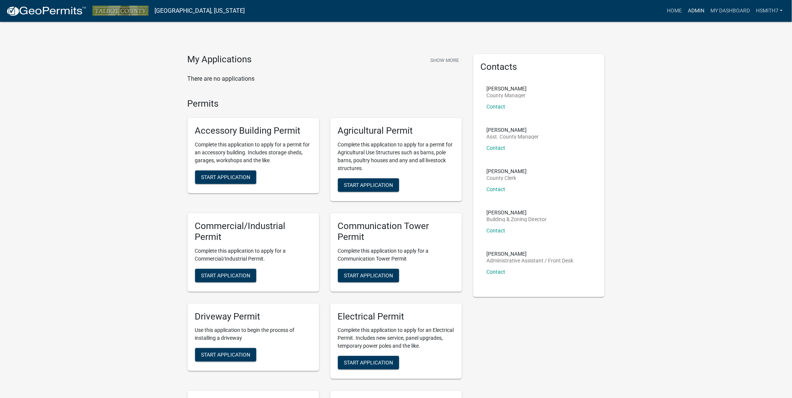
click at [695, 9] on link "Admin" at bounding box center [695, 11] width 23 height 14
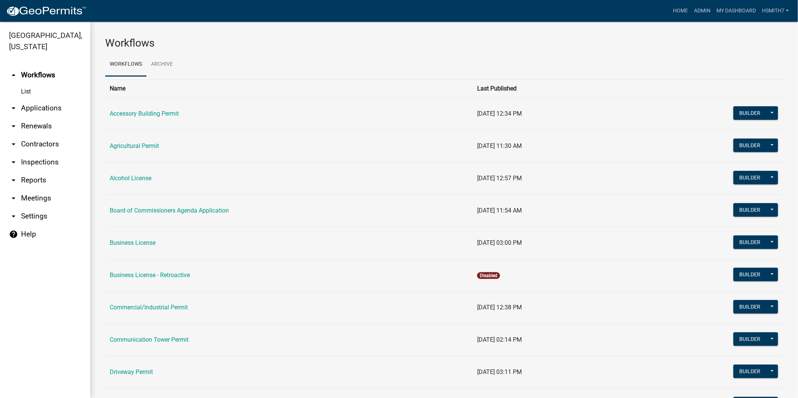
click at [42, 111] on link "arrow_drop_down Applications" at bounding box center [45, 108] width 90 height 18
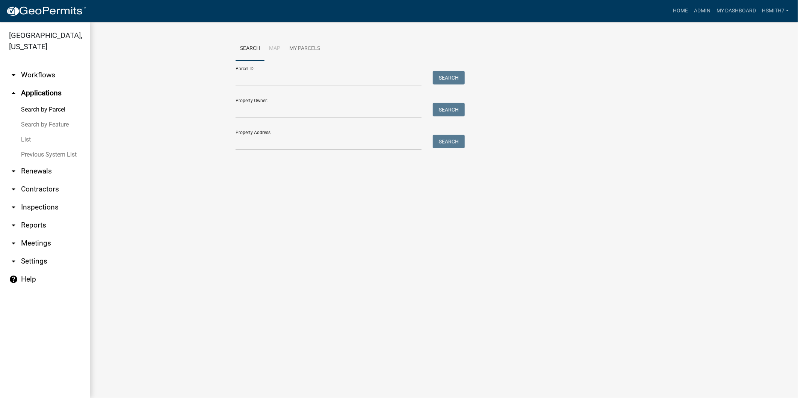
click at [29, 138] on link "List" at bounding box center [45, 139] width 90 height 15
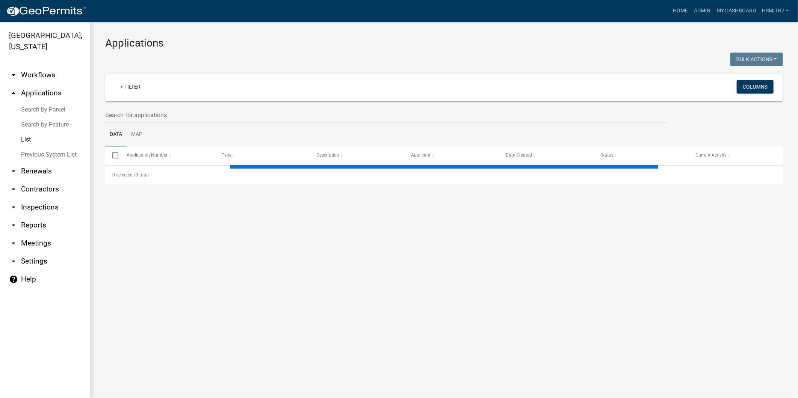
select select "3: 100"
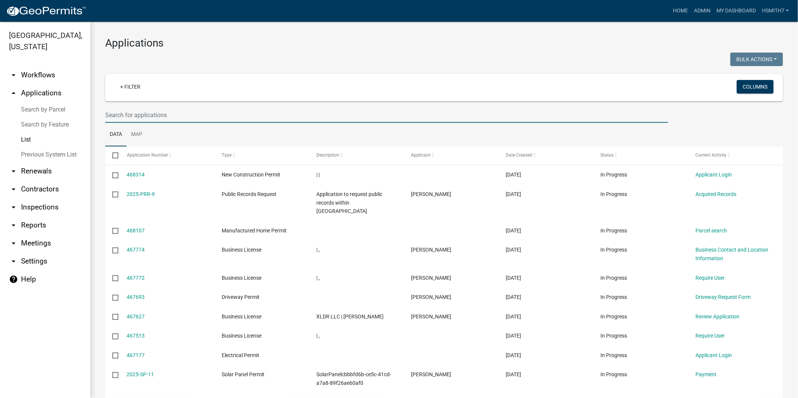
click at [231, 113] on input "text" at bounding box center [386, 114] width 563 height 15
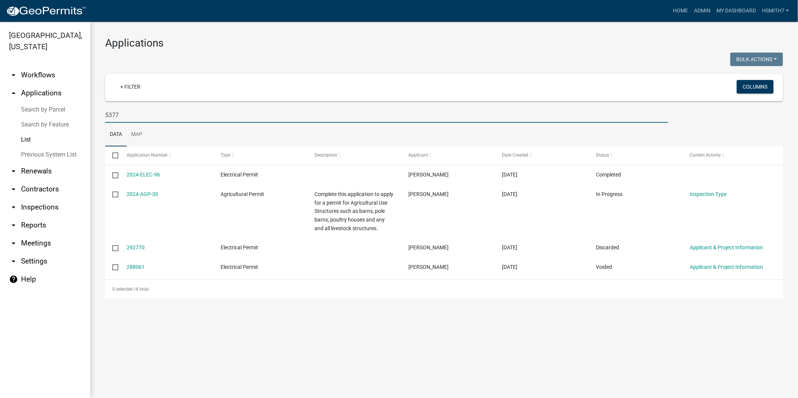
type input "5377"
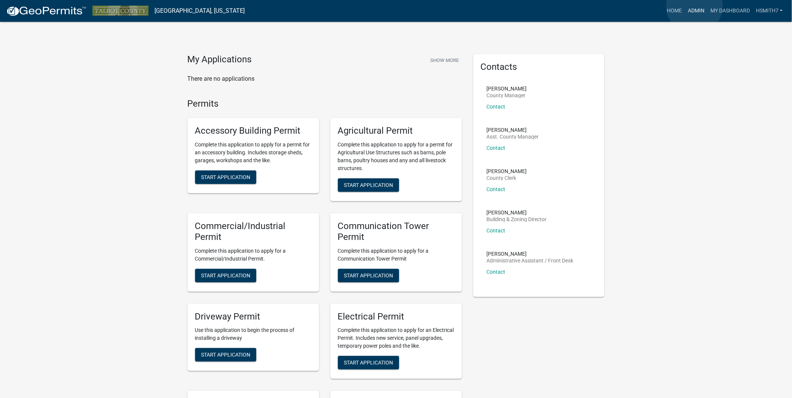
click at [695, 6] on link "Admin" at bounding box center [695, 11] width 23 height 14
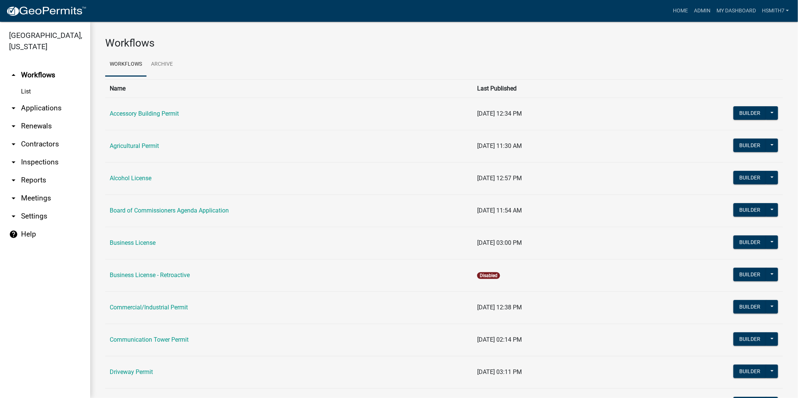
click at [62, 105] on link "arrow_drop_down Applications" at bounding box center [45, 108] width 90 height 18
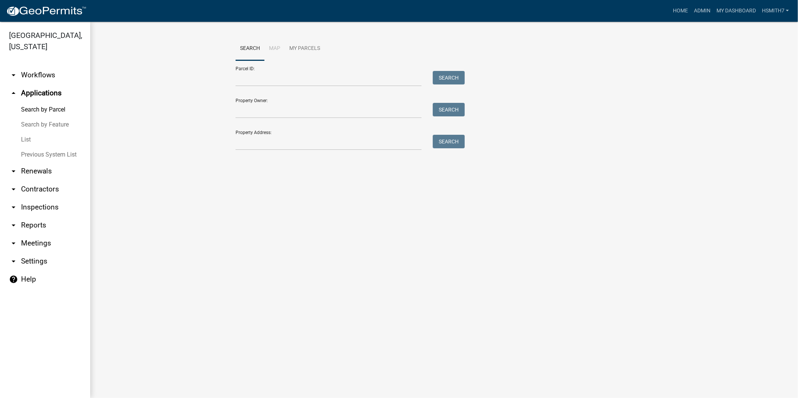
click at [27, 136] on link "List" at bounding box center [45, 139] width 90 height 15
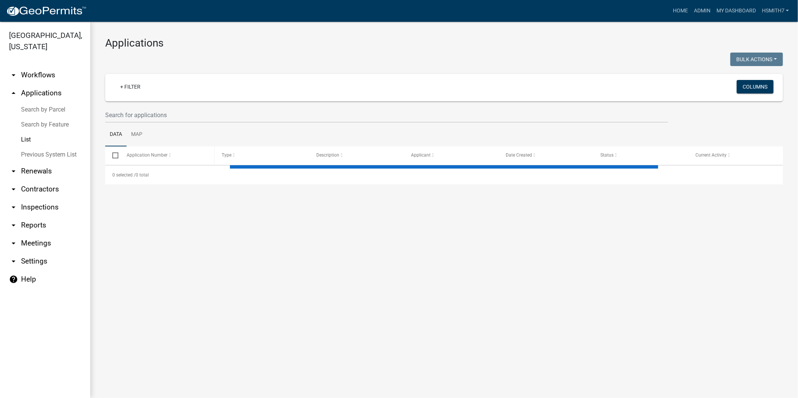
select select "3: 100"
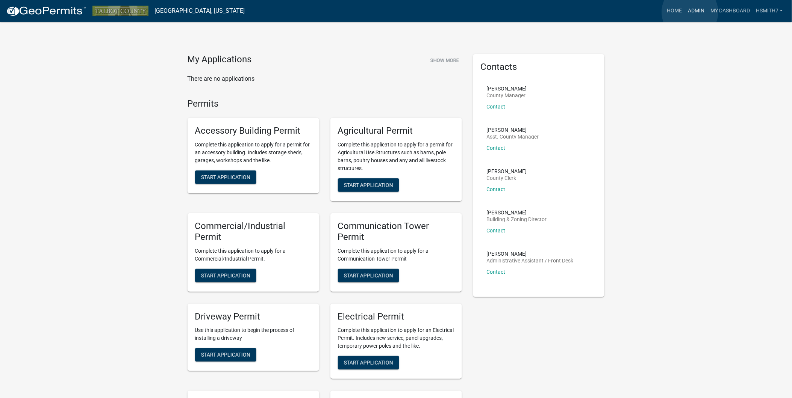
click at [690, 12] on link "Admin" at bounding box center [695, 11] width 23 height 14
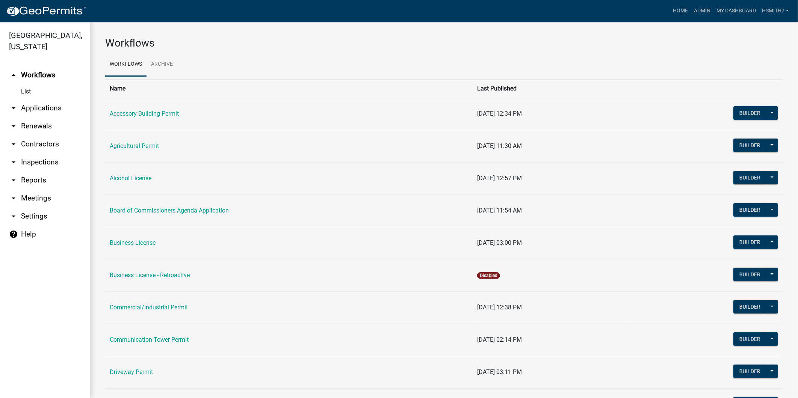
click at [39, 105] on link "arrow_drop_down Applications" at bounding box center [45, 108] width 90 height 18
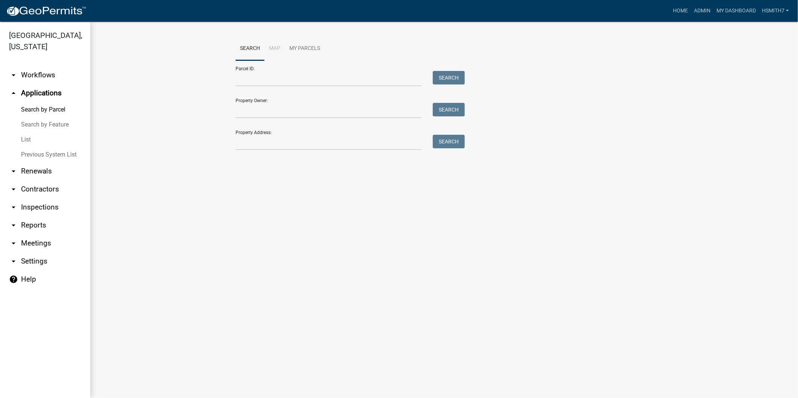
click at [26, 141] on link "List" at bounding box center [45, 139] width 90 height 15
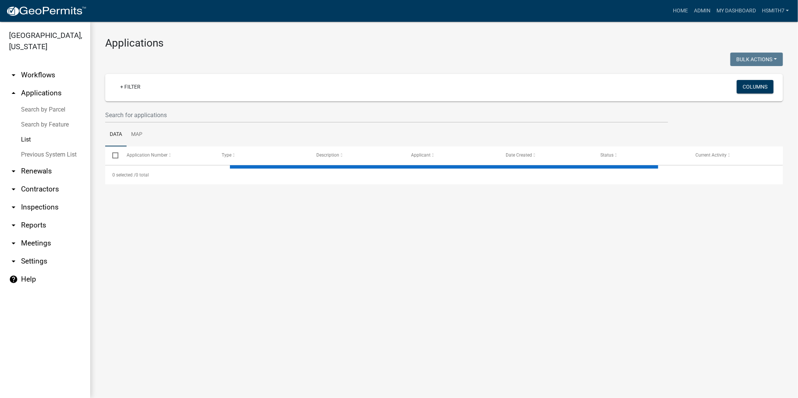
select select "3: 100"
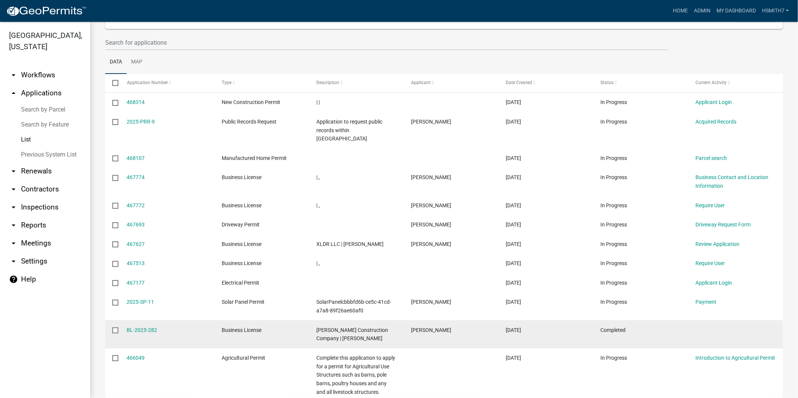
scroll to position [167, 0]
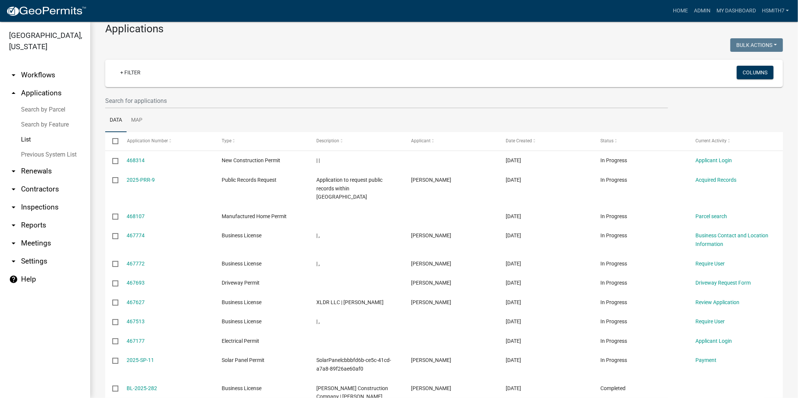
scroll to position [0, 0]
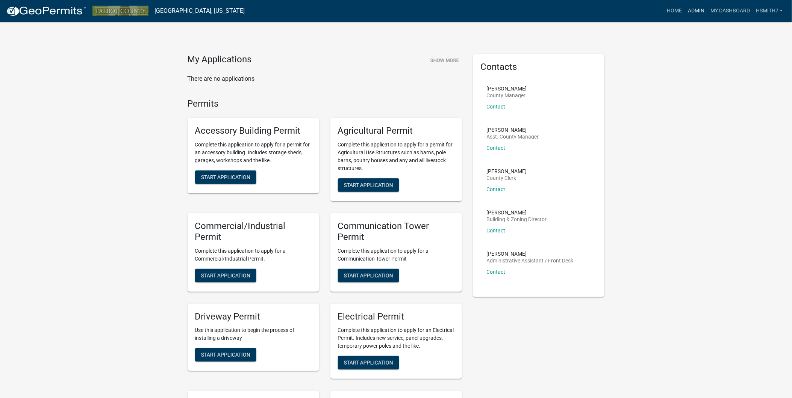
click at [697, 13] on link "Admin" at bounding box center [695, 11] width 23 height 14
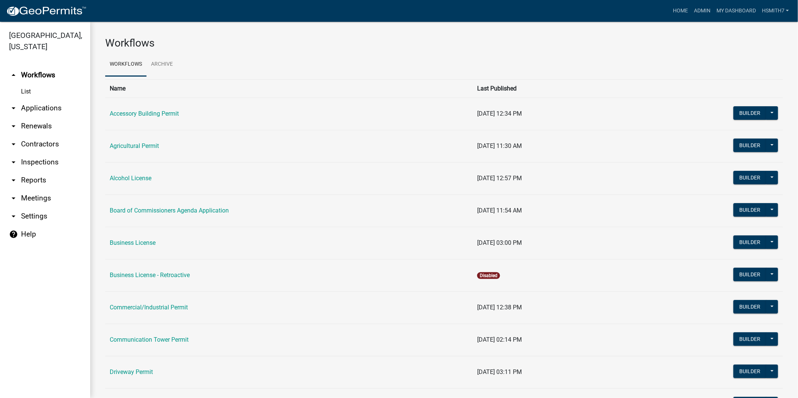
click at [48, 112] on link "arrow_drop_down Applications" at bounding box center [45, 108] width 90 height 18
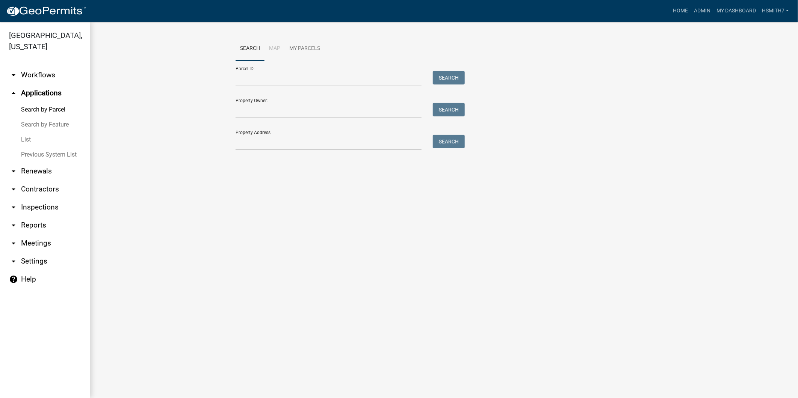
click at [27, 140] on link "List" at bounding box center [45, 139] width 90 height 15
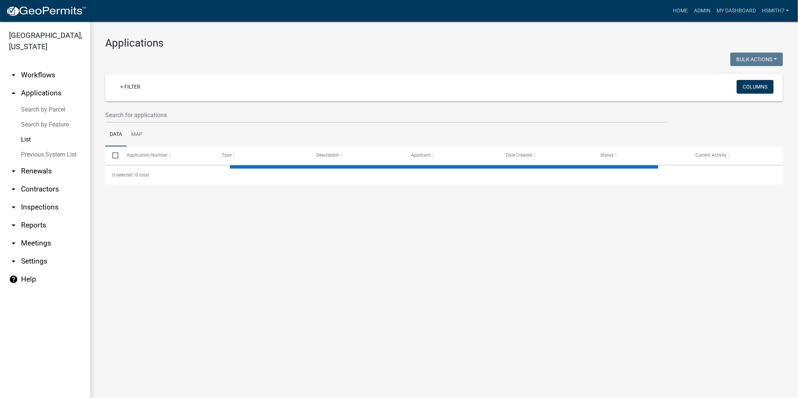
select select "3: 100"
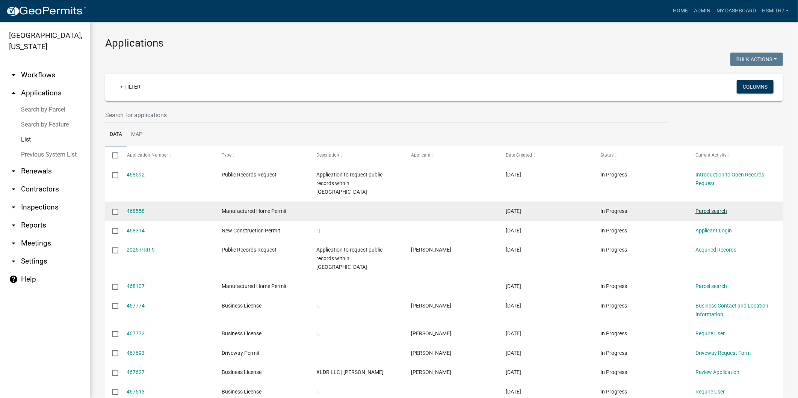
click at [701, 208] on link "Parcel search" at bounding box center [711, 211] width 32 height 6
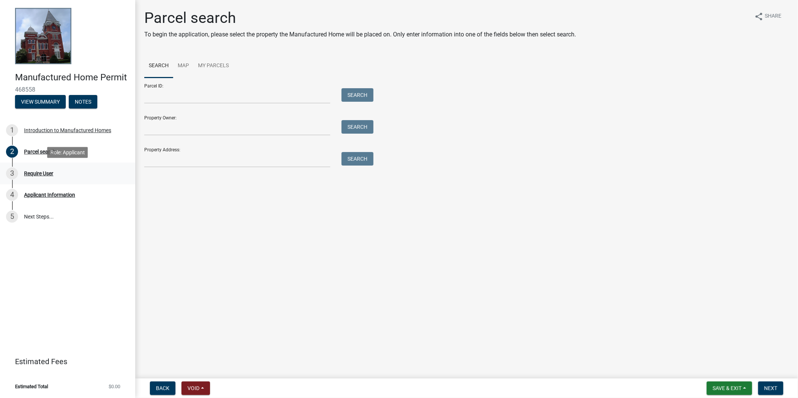
click at [62, 170] on div "3 Require User" at bounding box center [64, 174] width 117 height 12
click at [27, 154] on div "Parcel search" at bounding box center [40, 151] width 32 height 5
click at [39, 175] on div "Require User" at bounding box center [38, 173] width 29 height 5
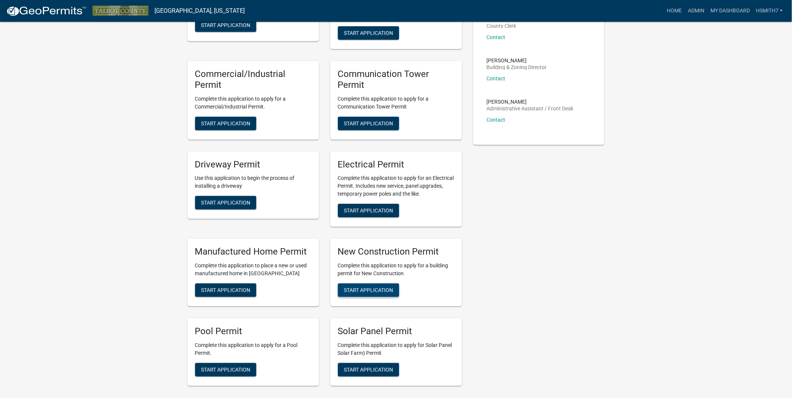
scroll to position [167, 0]
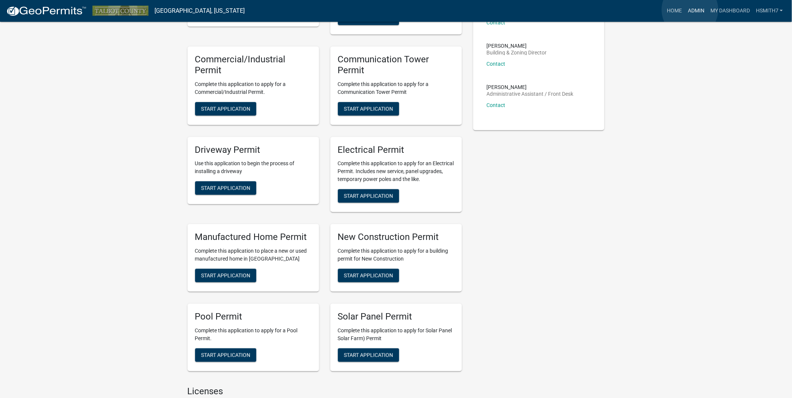
click at [690, 9] on link "Admin" at bounding box center [695, 11] width 23 height 14
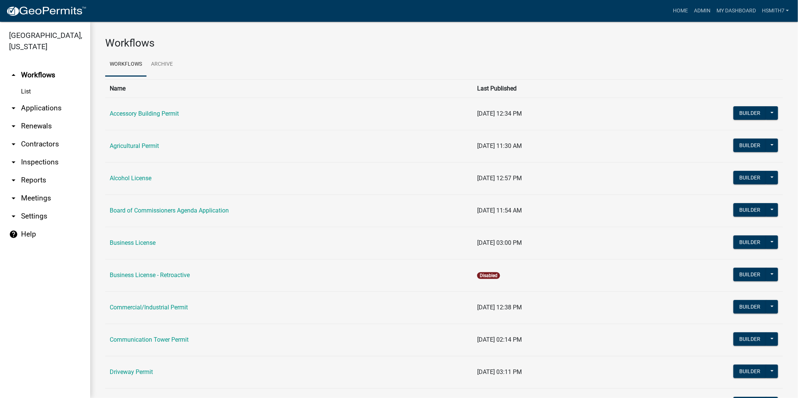
click at [39, 103] on link "arrow_drop_down Applications" at bounding box center [45, 108] width 90 height 18
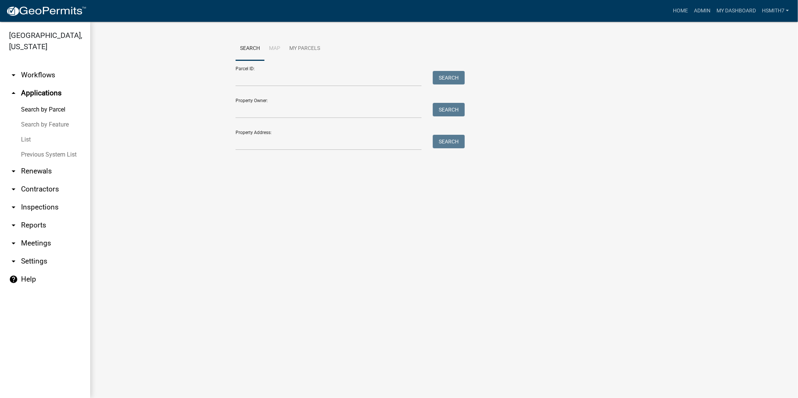
click at [29, 137] on link "List" at bounding box center [45, 139] width 90 height 15
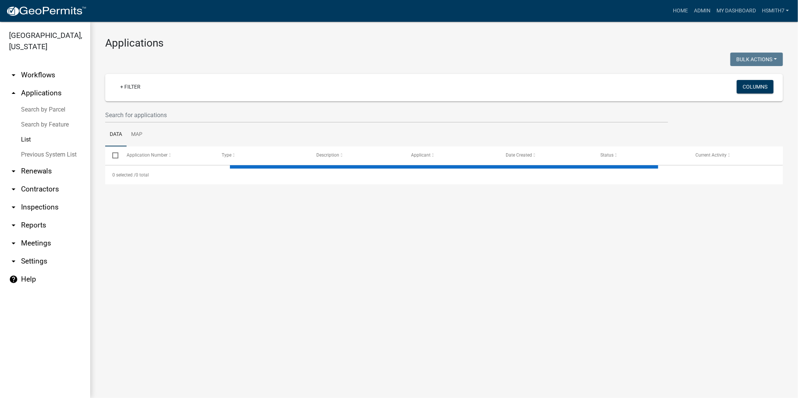
select select "3: 100"
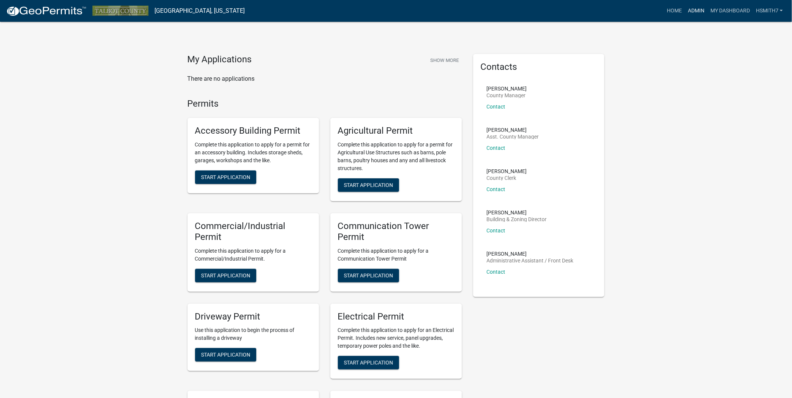
click at [694, 12] on link "Admin" at bounding box center [695, 11] width 23 height 14
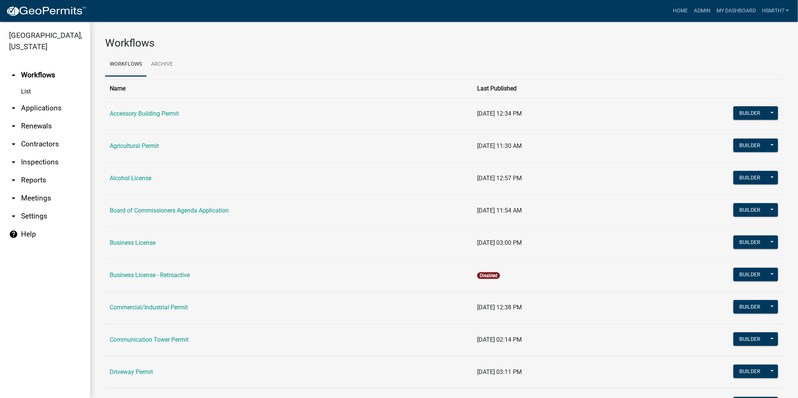
click at [34, 106] on link "arrow_drop_down Applications" at bounding box center [45, 108] width 90 height 18
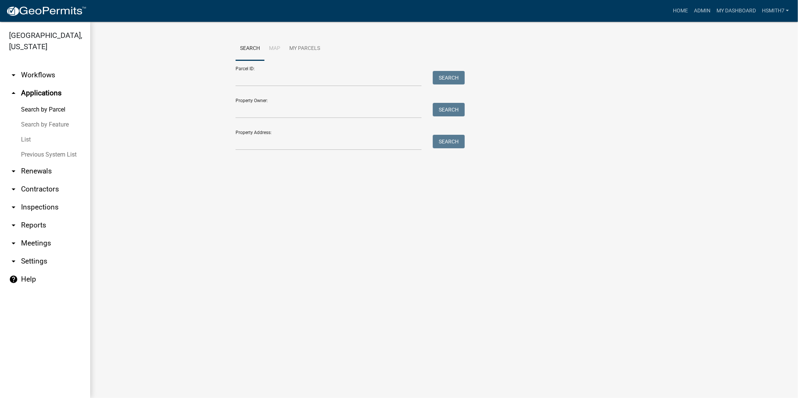
click at [27, 144] on link "List" at bounding box center [45, 139] width 90 height 15
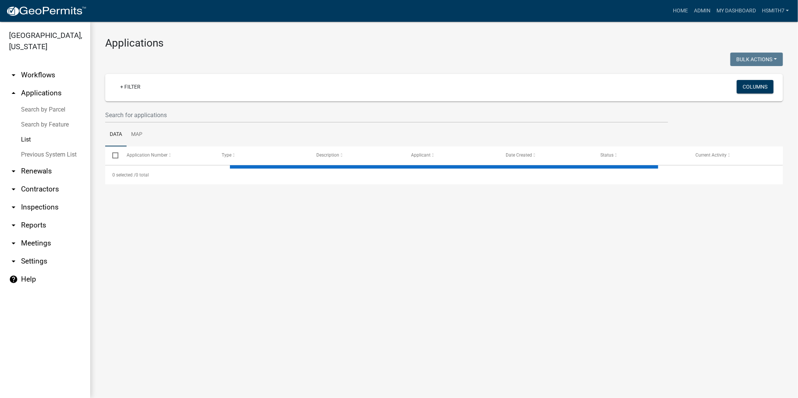
select select "3: 100"
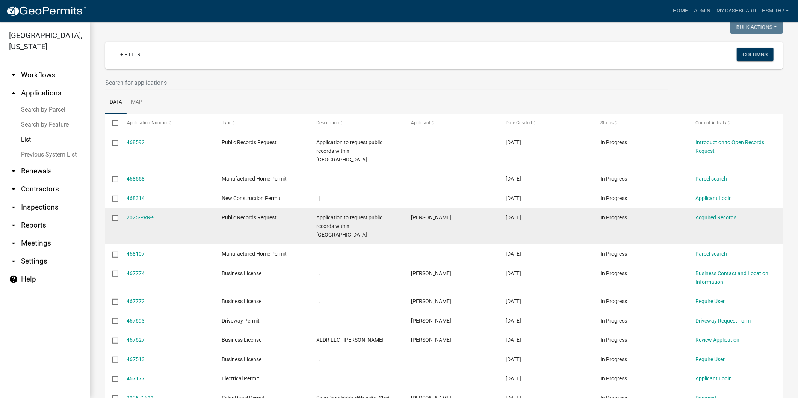
scroll to position [42, 0]
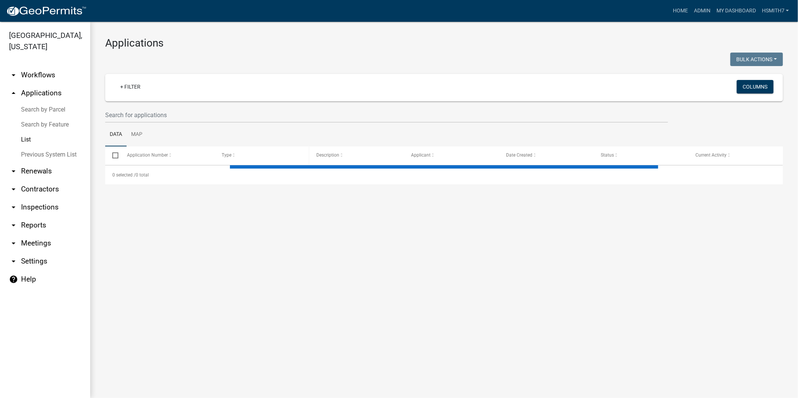
select select "3: 100"
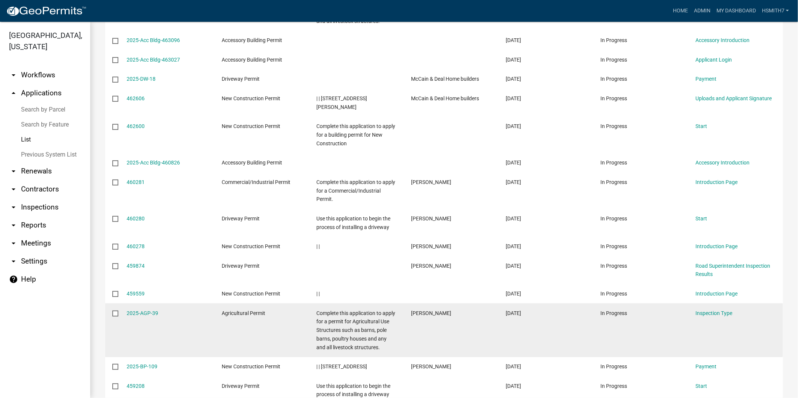
scroll to position [1085, 0]
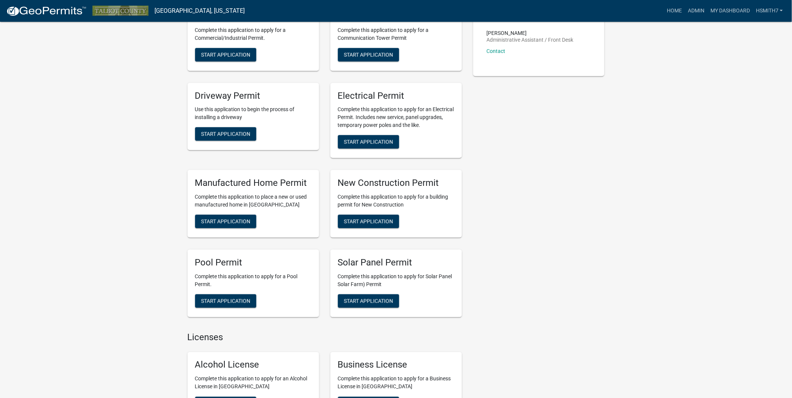
scroll to position [334, 0]
